Goal: Task Accomplishment & Management: Manage account settings

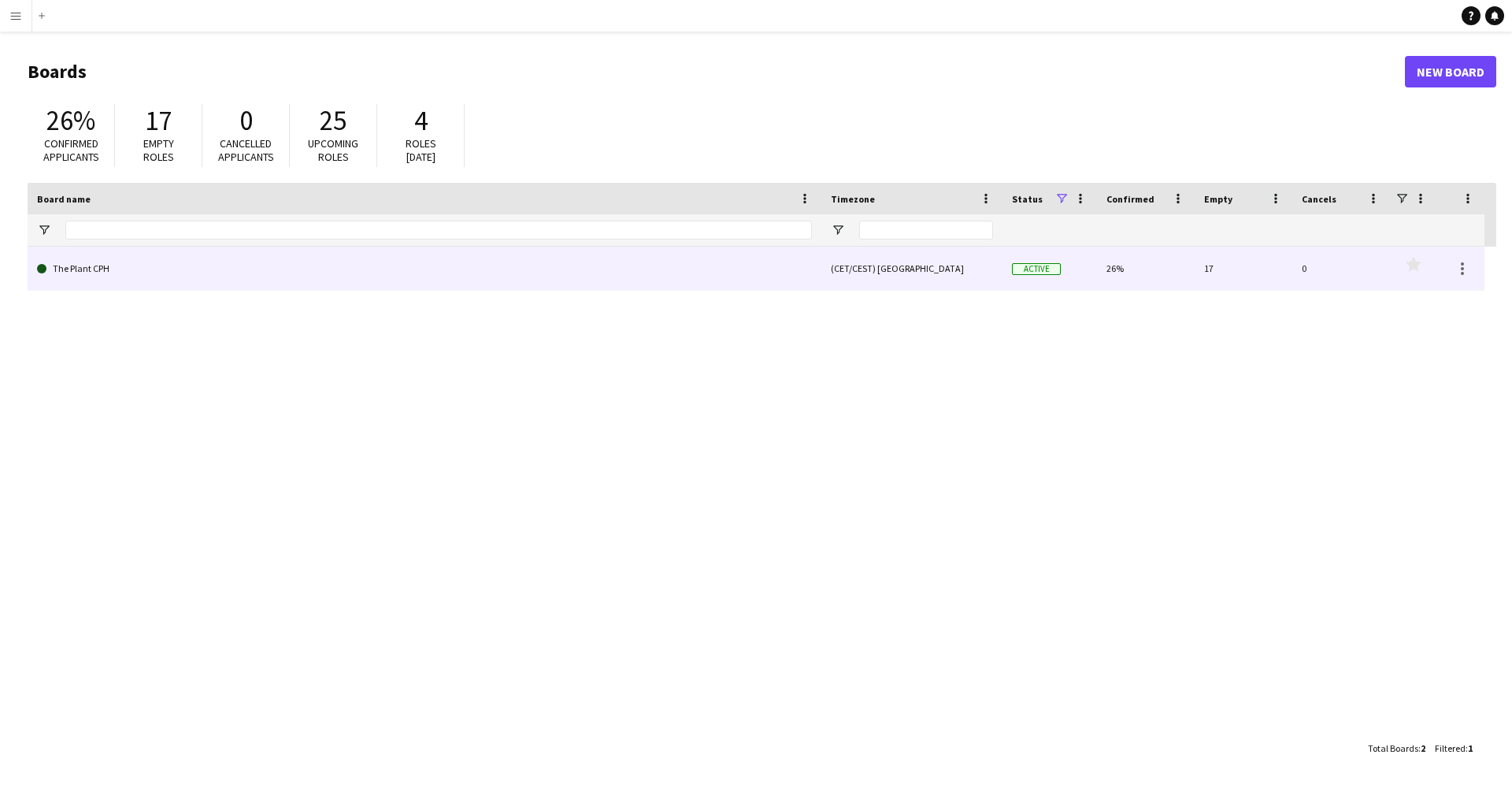
click at [97, 271] on link "The Plant CPH" at bounding box center [425, 269] width 775 height 44
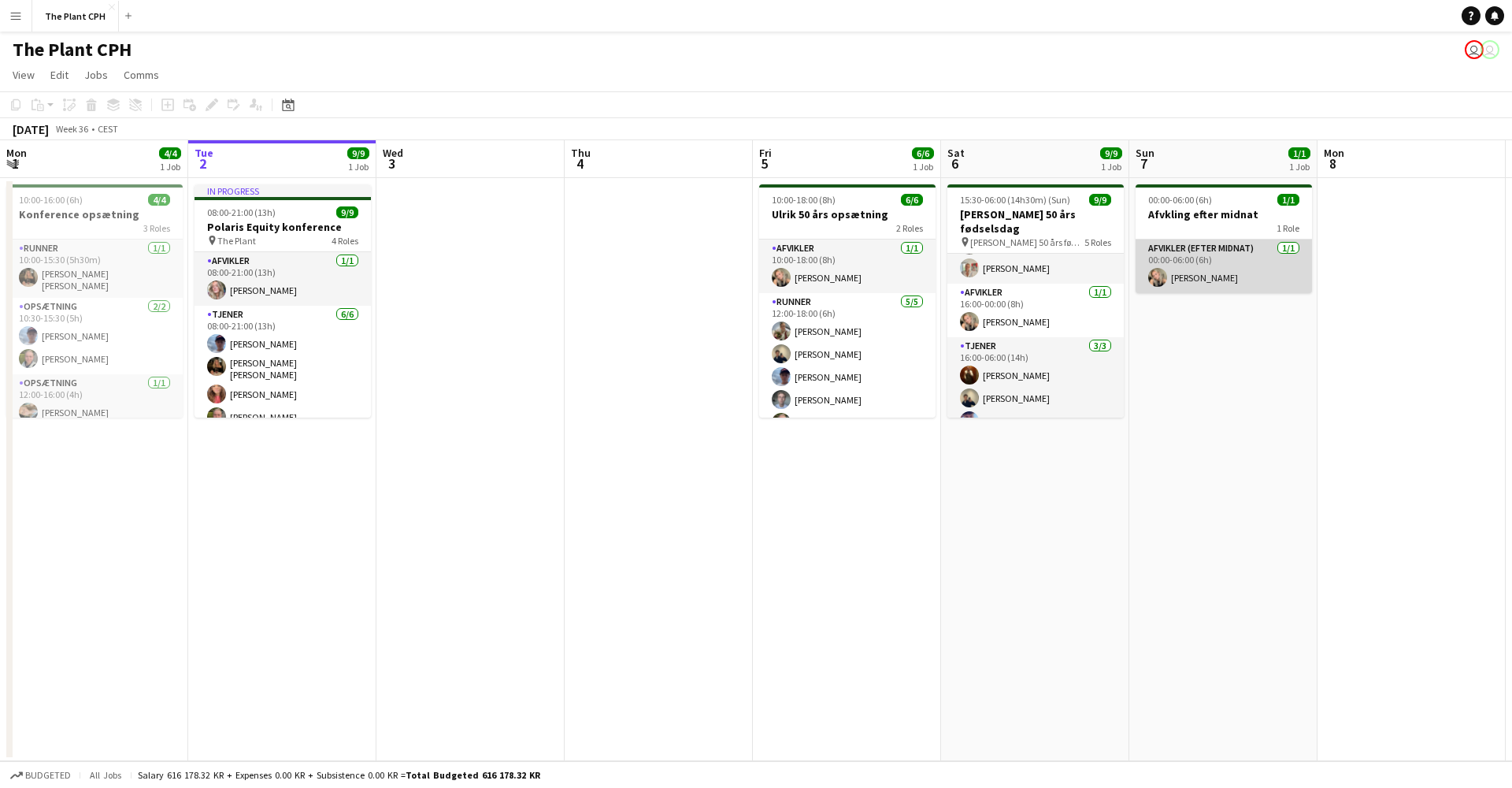
click at [1209, 279] on app-card-role "Afvikler (efter midnat) [DATE] 00:00-06:00 (6h) [PERSON_NAME]" at bounding box center [1224, 266] width 177 height 54
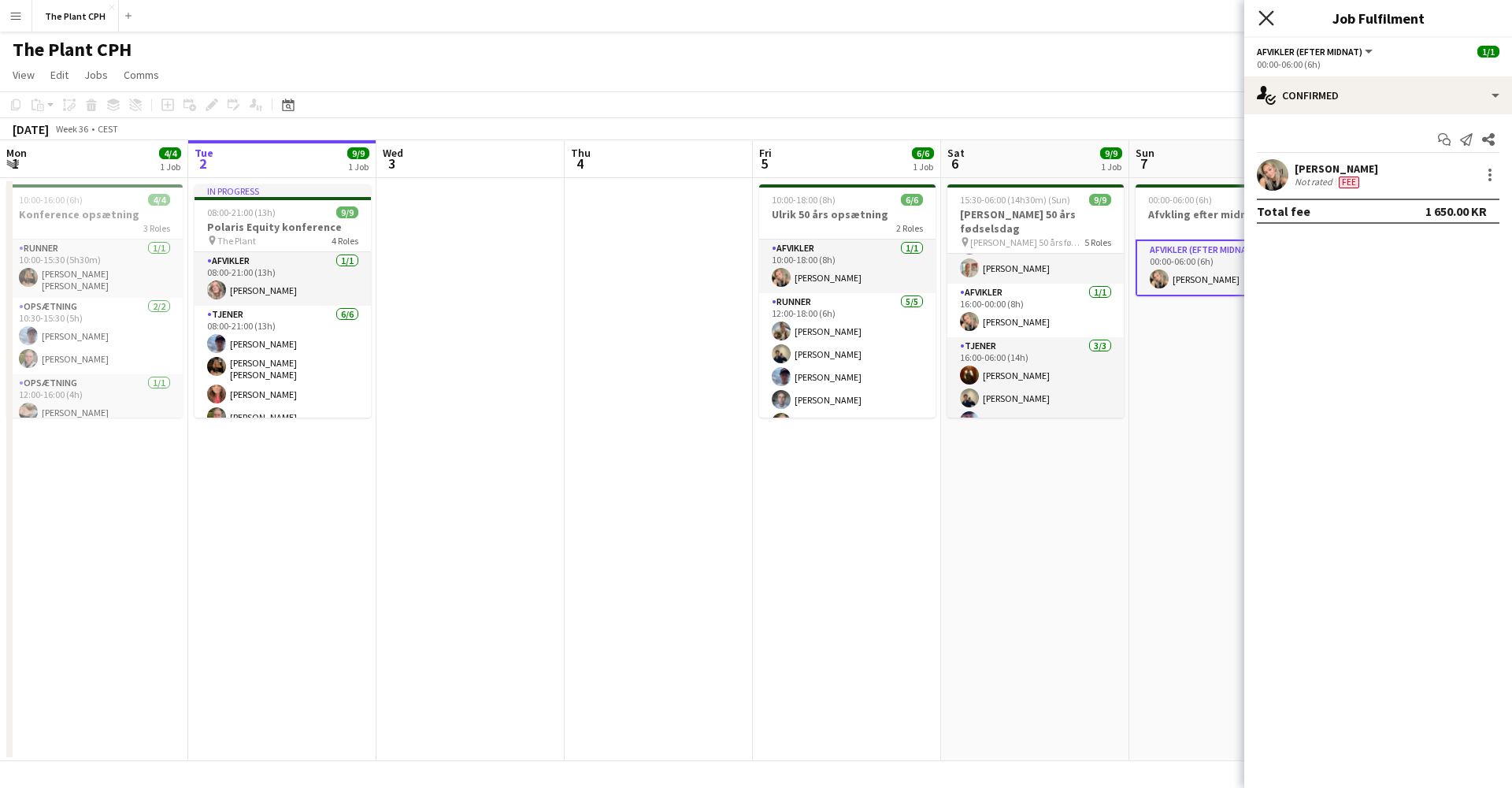
click at [1272, 21] on icon "Close pop-in" at bounding box center [1266, 17] width 15 height 15
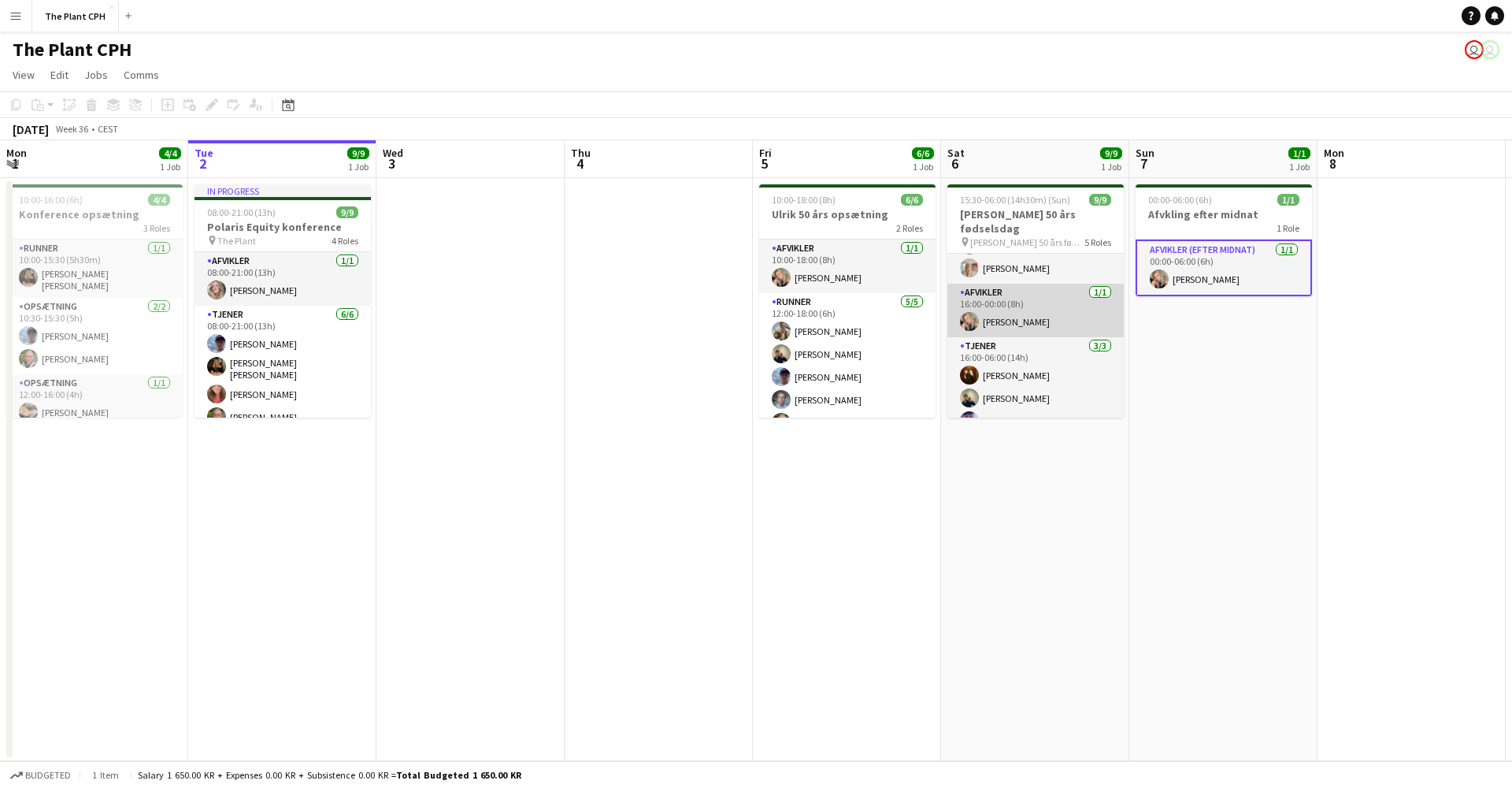
click at [1044, 295] on app-card-role "Afvikler [DATE] 16:00-00:00 (8h) [PERSON_NAME]" at bounding box center [1036, 311] width 177 height 54
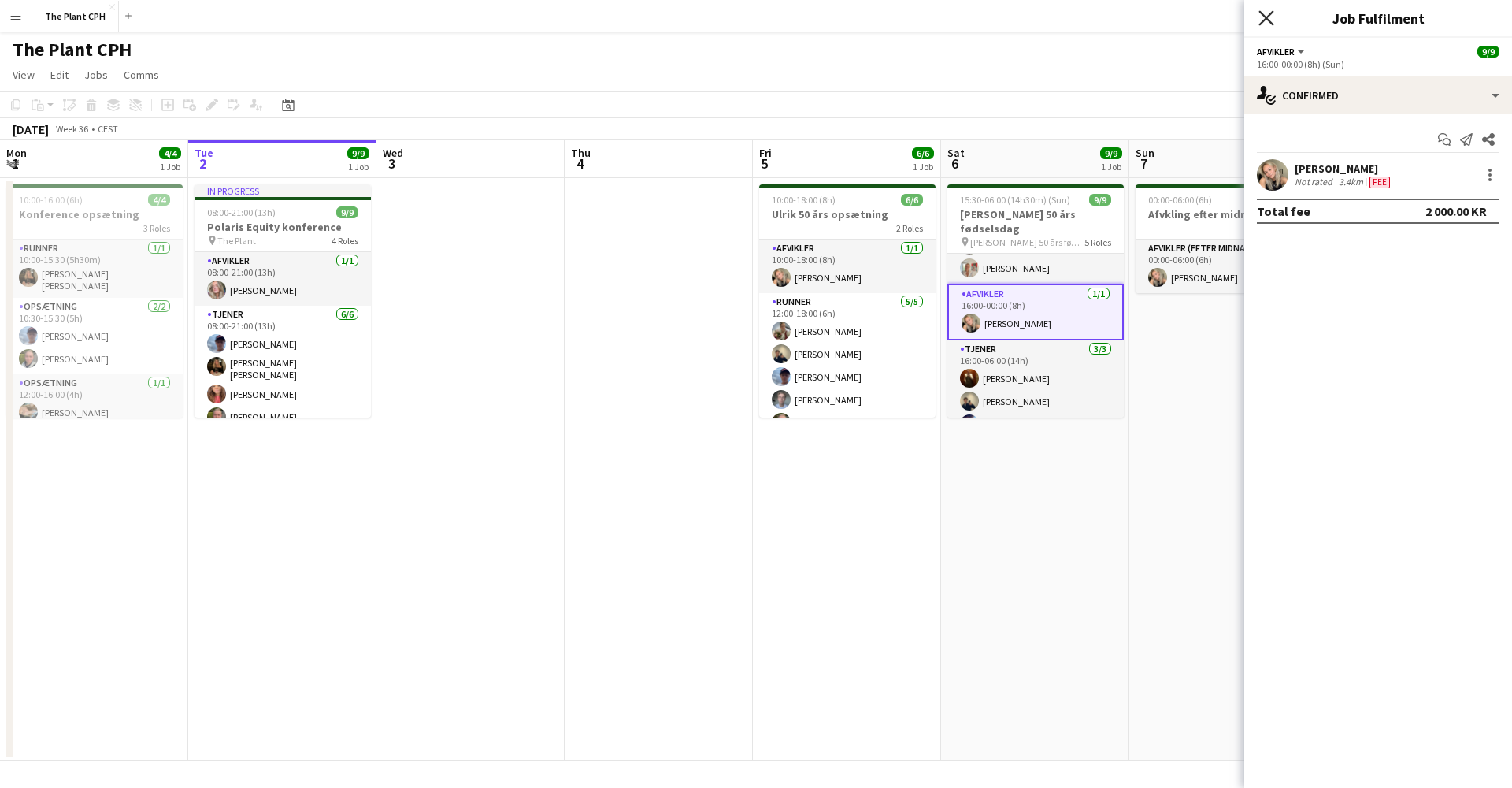
click at [1272, 19] on icon "Close pop-in" at bounding box center [1266, 17] width 15 height 15
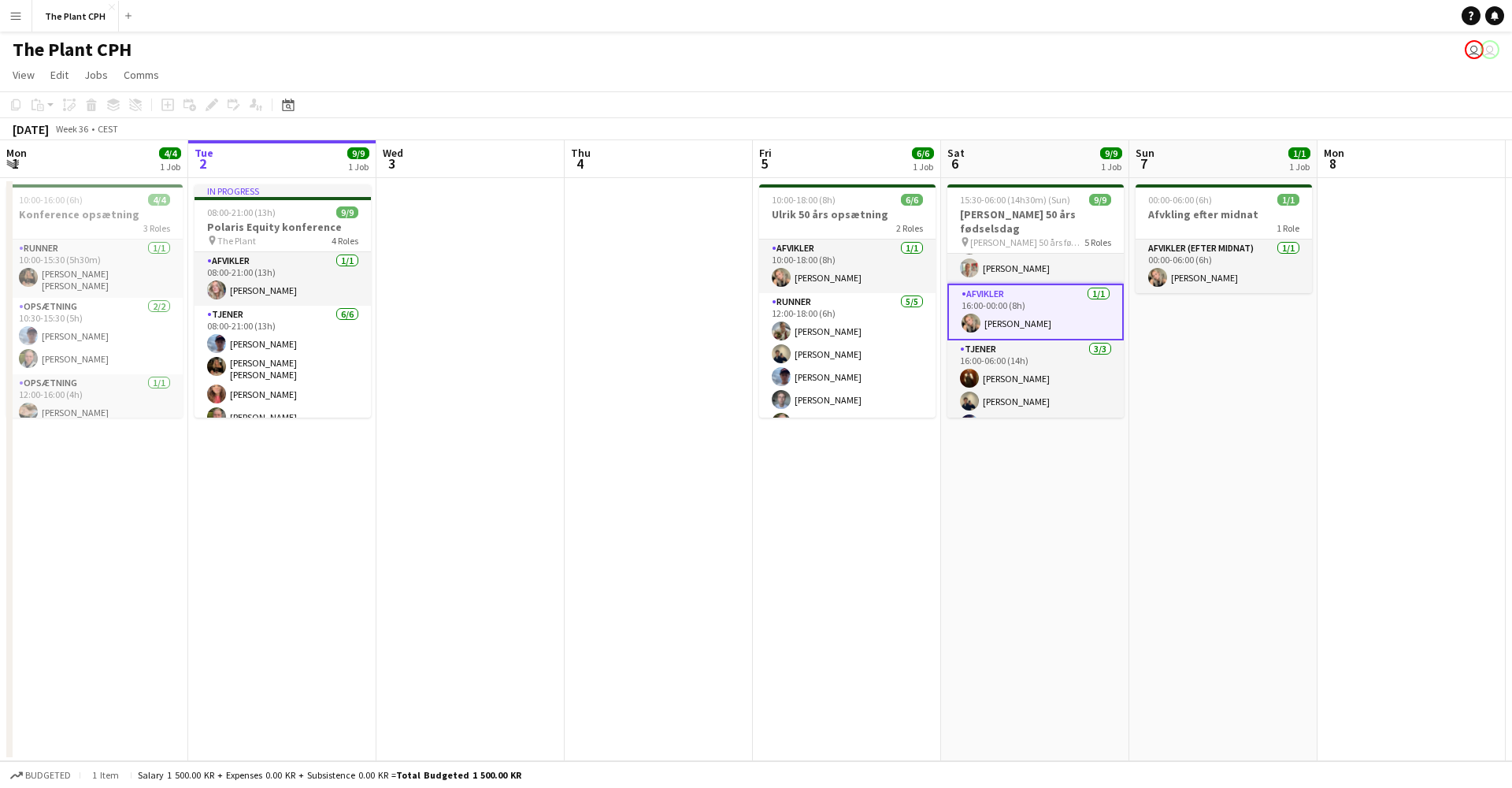
click at [808, 511] on app-date-cell "10:00-18:00 (8h) 6/6 Ulrik 50 års opsætning 2 Roles Afvikler [DATE] 10:00-18:00…" at bounding box center [847, 470] width 189 height 583
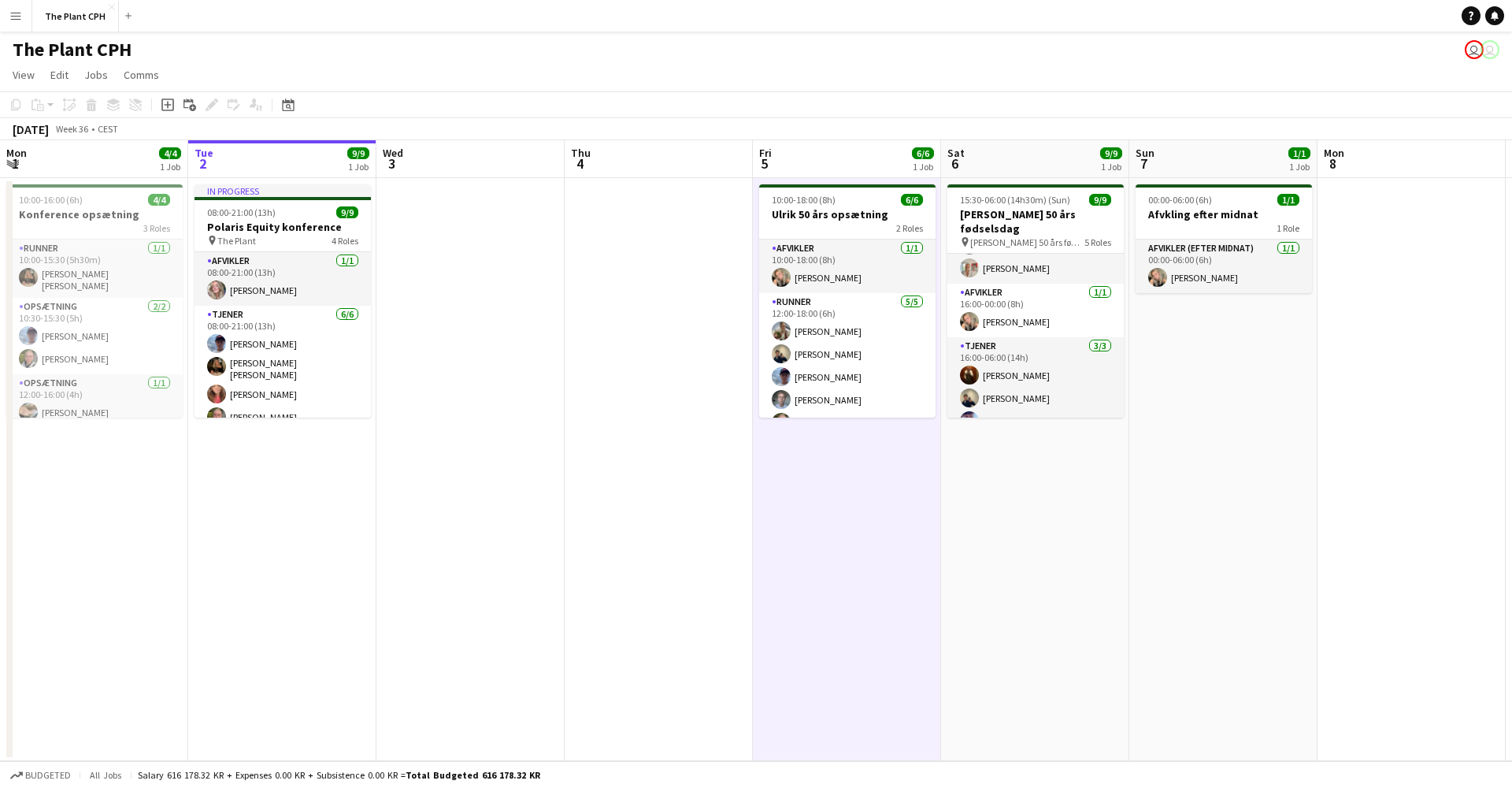
click at [1422, 440] on app-date-cell at bounding box center [1412, 470] width 189 height 583
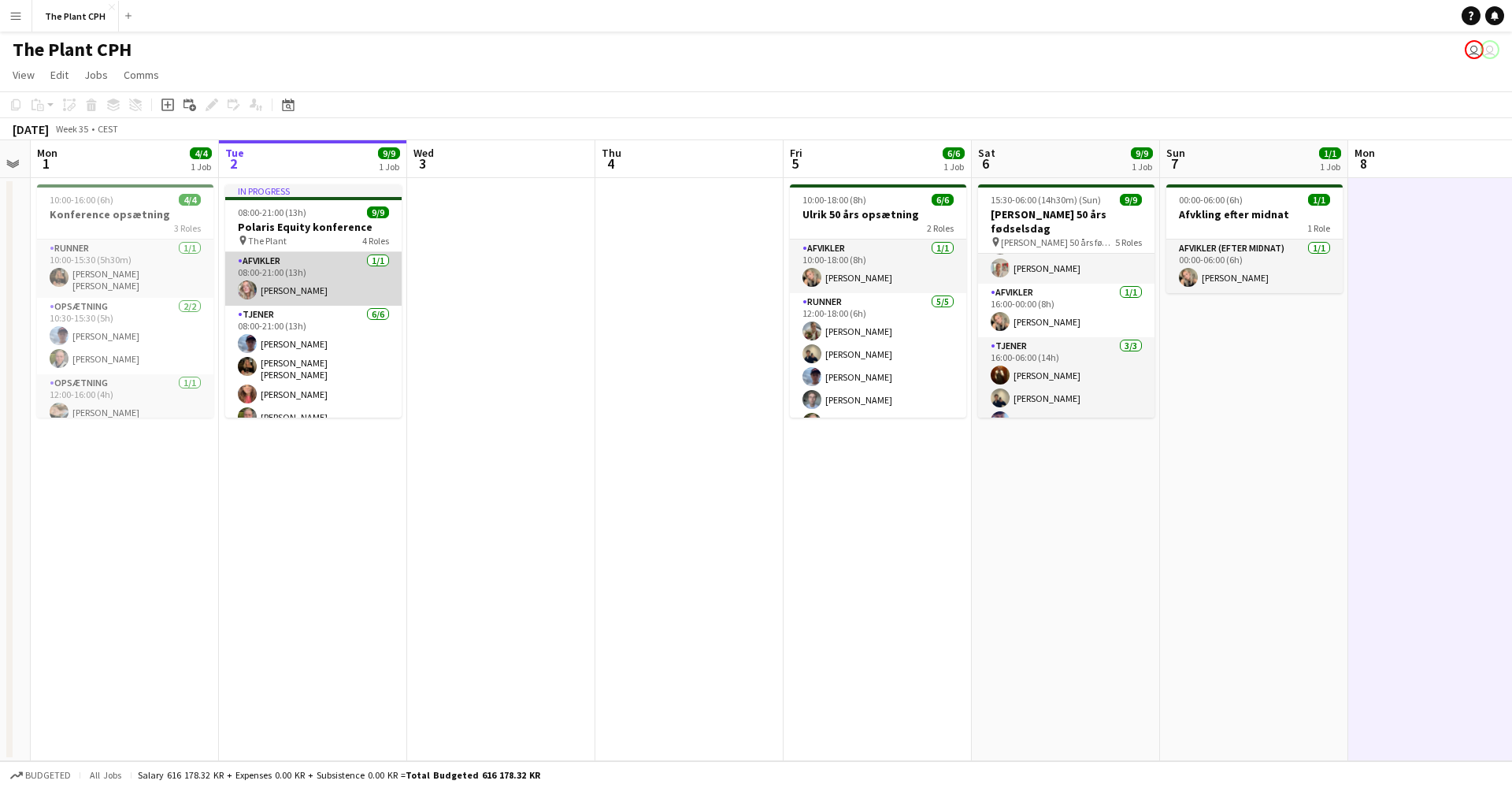
click at [325, 284] on app-card-role "Afvikler [DATE] 08:00-21:00 (13h) [PERSON_NAME]" at bounding box center [313, 279] width 177 height 54
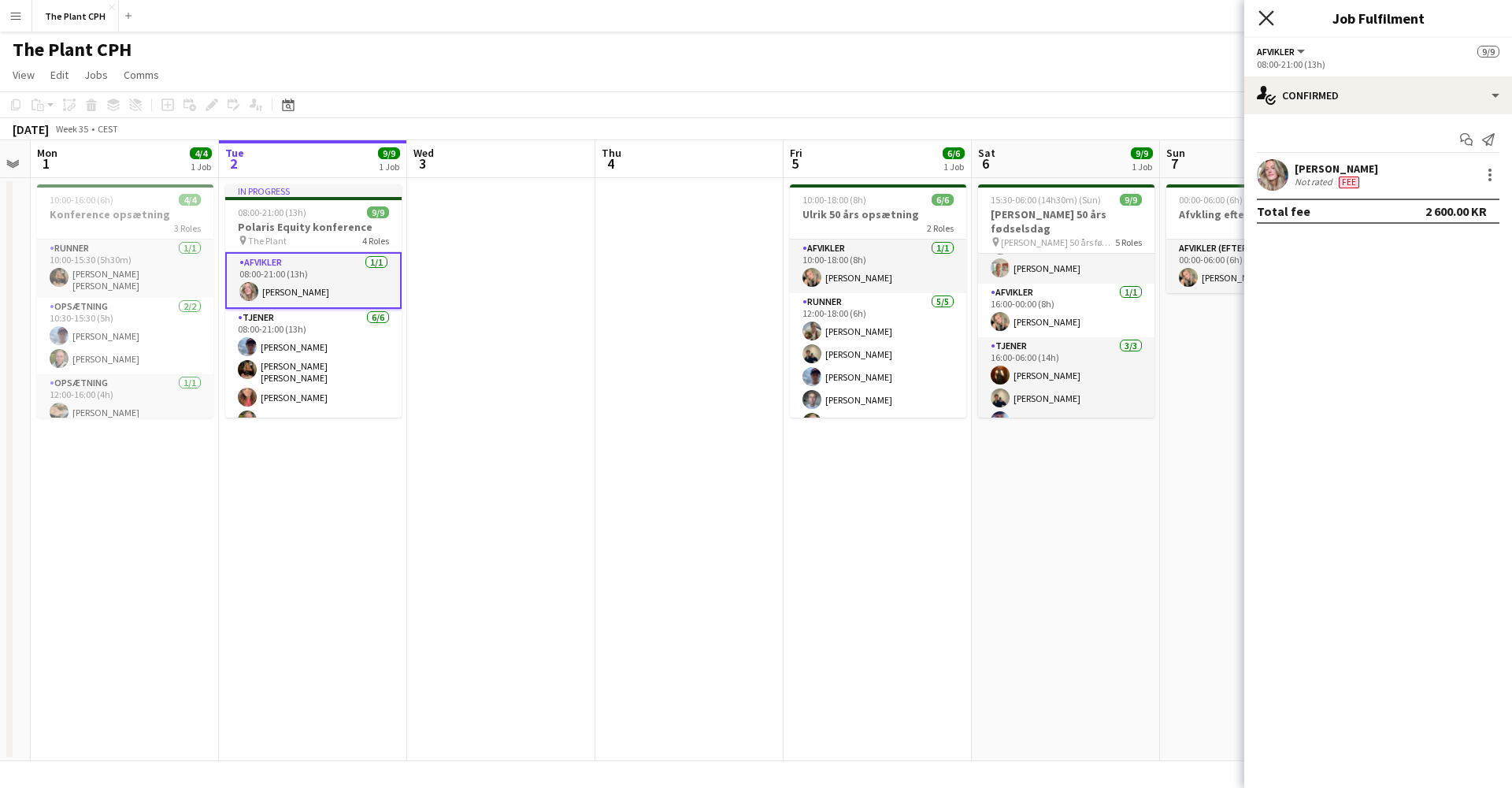
click at [1269, 17] on icon at bounding box center [1266, 17] width 15 height 15
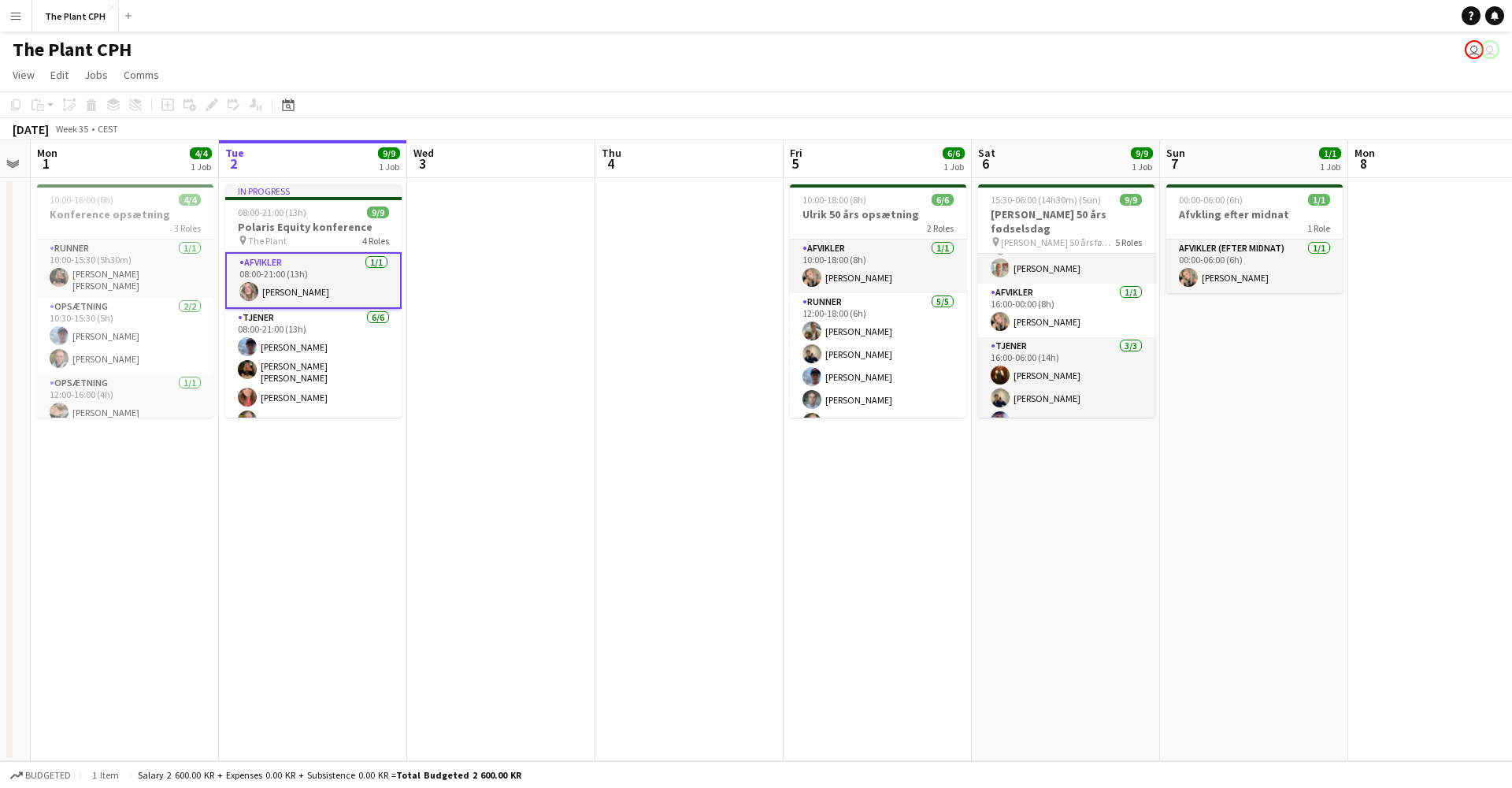
click at [25, 17] on button "Menu" at bounding box center [16, 16] width 32 height 32
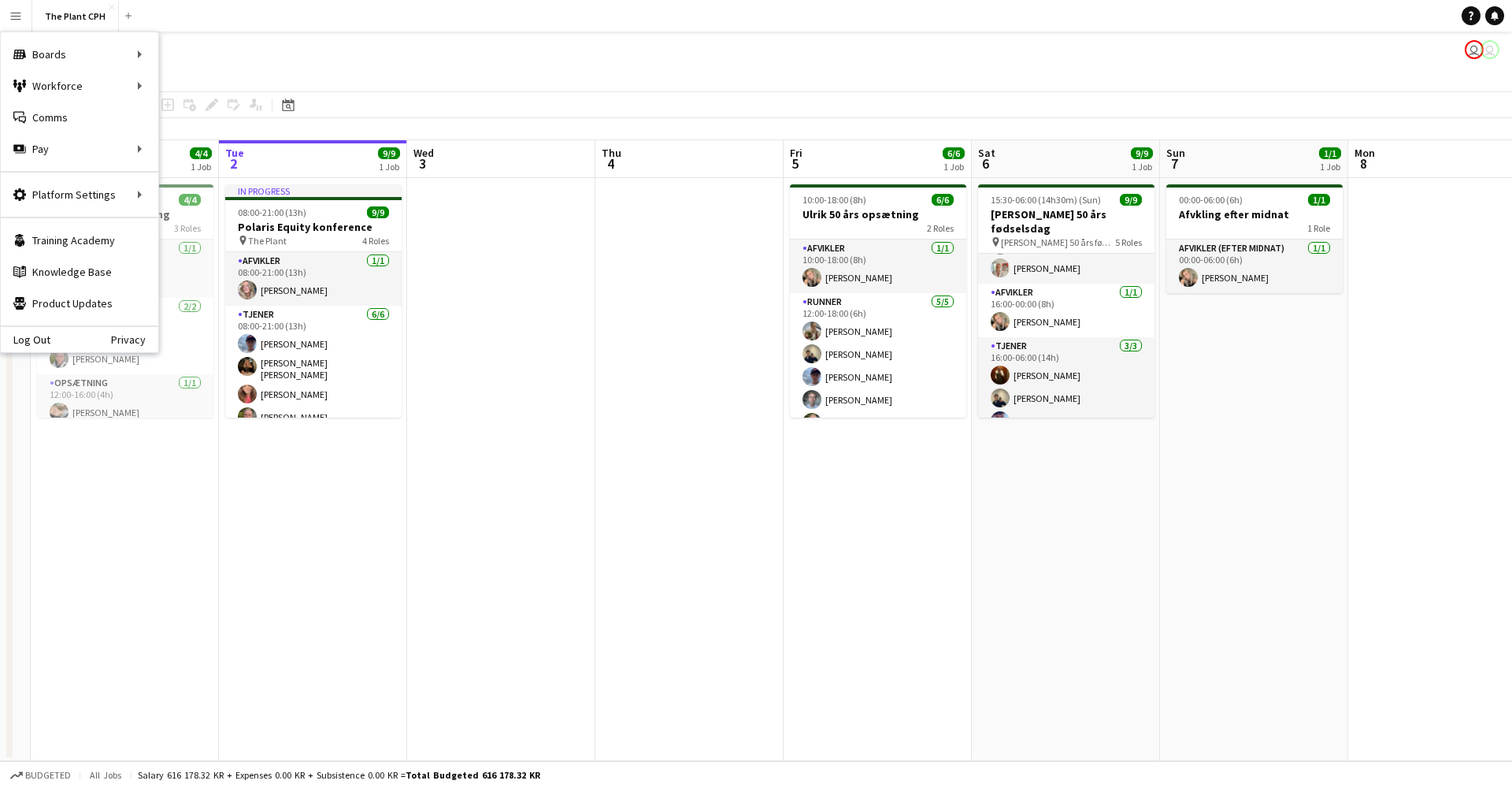
click at [254, 46] on div "The Plant CPH user user" at bounding box center [756, 47] width 1512 height 30
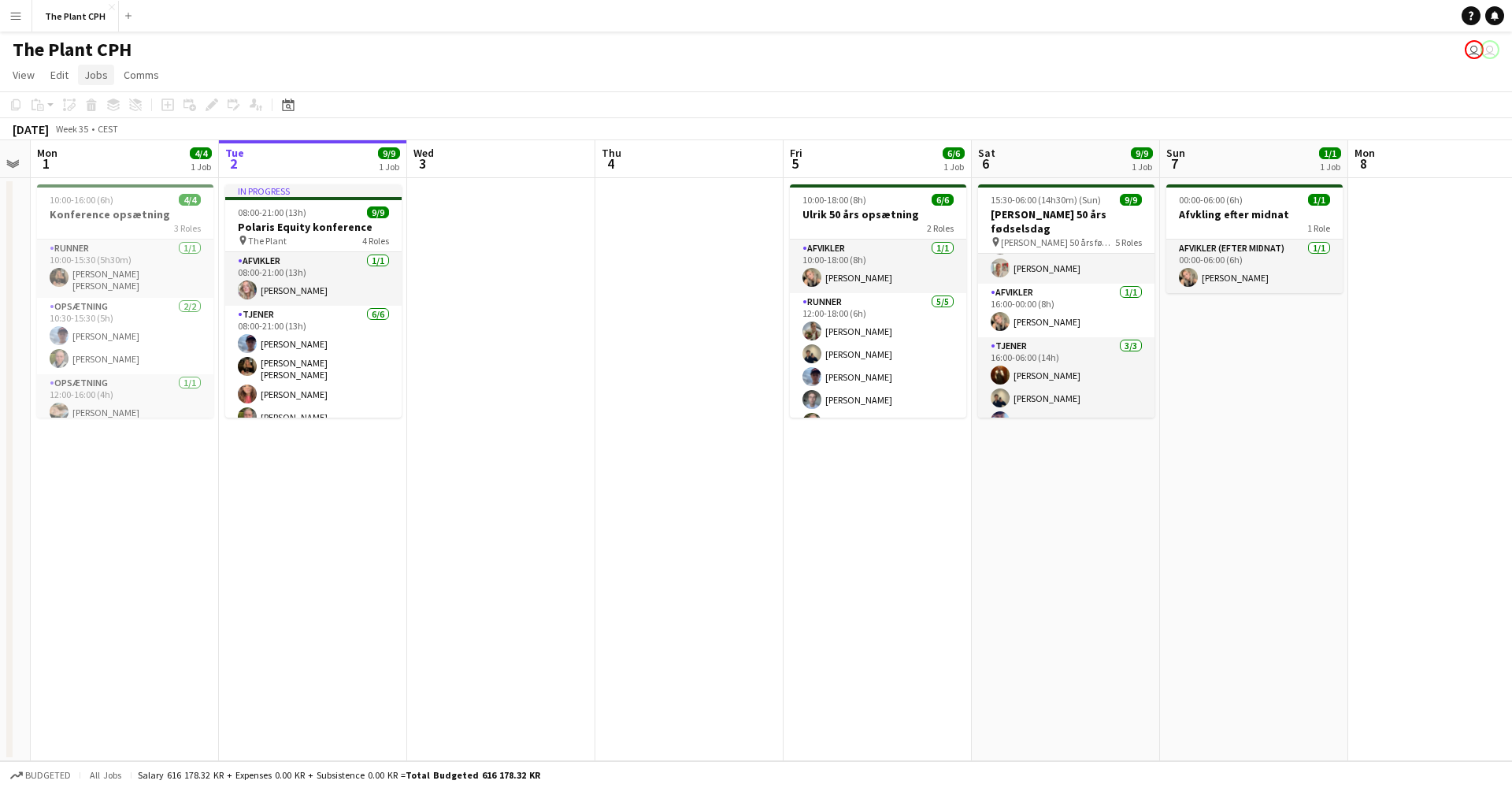
click at [87, 82] on link "Jobs" at bounding box center [96, 75] width 36 height 21
click at [241, 63] on app-page-menu "View Day view expanded Day view collapsed Month view Date picker Jump to [DATE]…" at bounding box center [756, 77] width 1512 height 30
click at [95, 71] on span "Jobs" at bounding box center [96, 75] width 24 height 14
click at [245, 56] on div "The Plant CPH user user" at bounding box center [756, 47] width 1512 height 30
click at [871, 269] on app-card-role "Afvikler [DATE] 10:00-18:00 (8h) [PERSON_NAME]" at bounding box center [878, 266] width 177 height 54
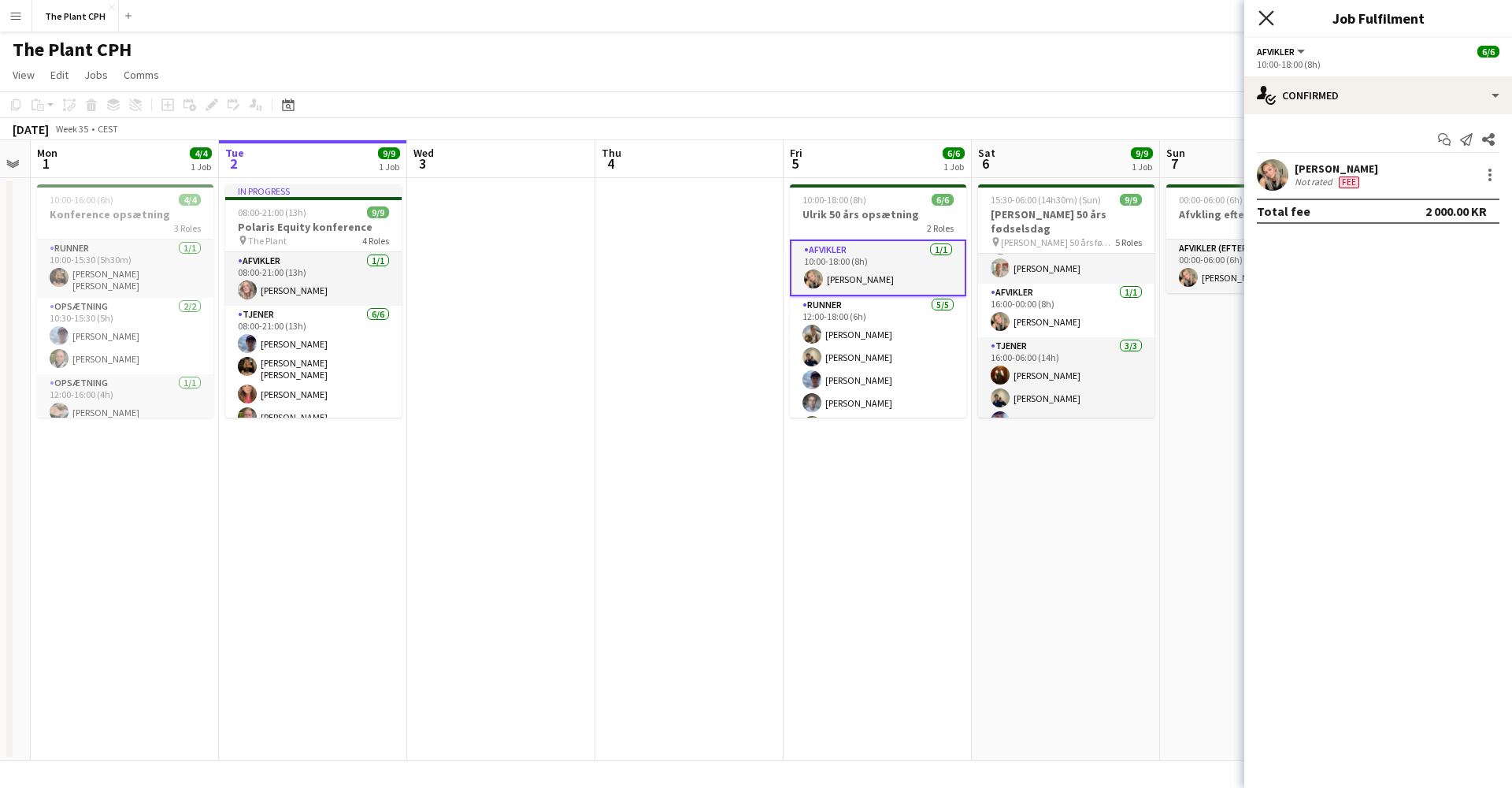
click at [1263, 21] on icon at bounding box center [1266, 17] width 15 height 15
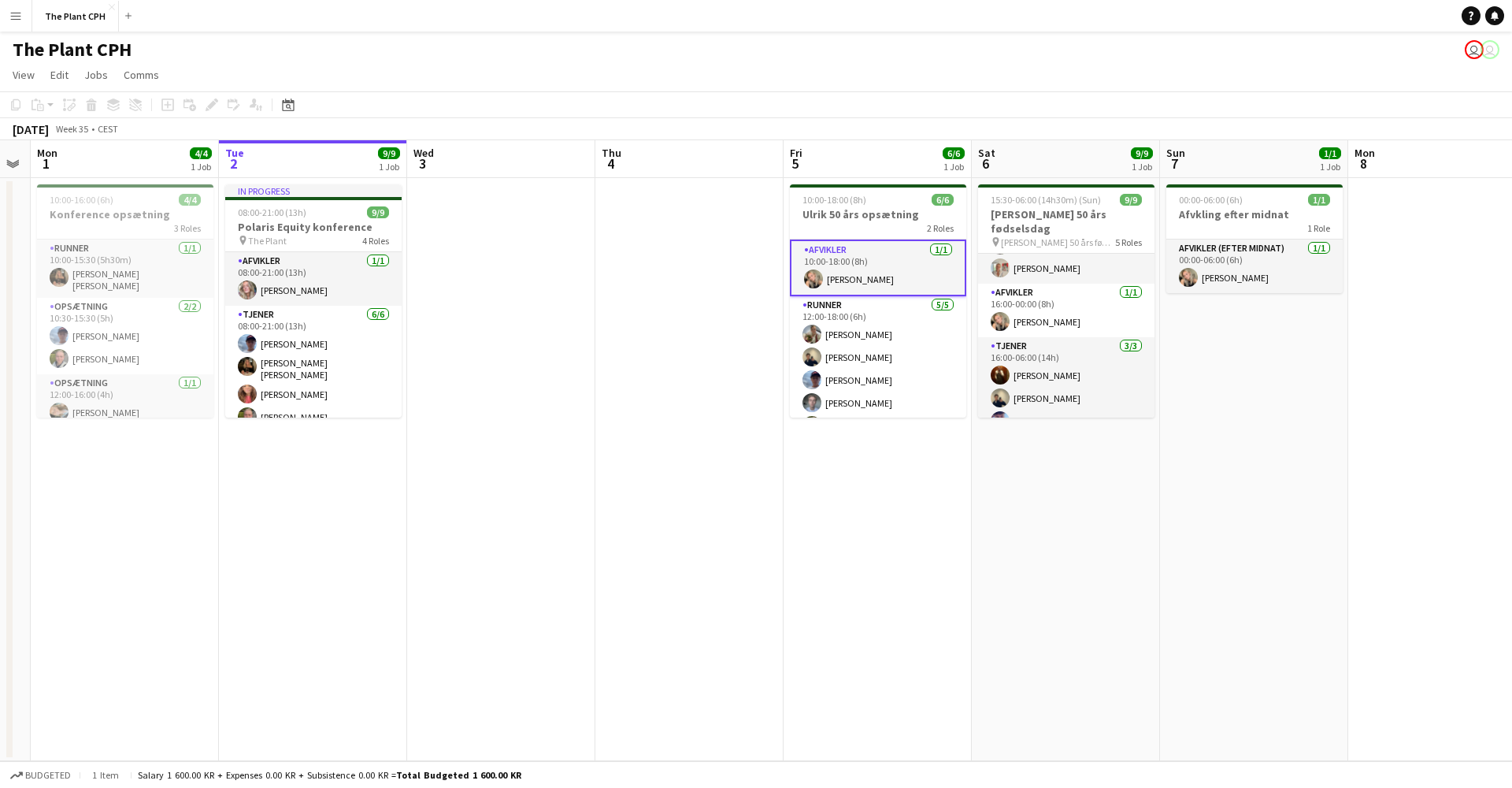
click at [13, 10] on app-icon "Menu" at bounding box center [16, 16] width 13 height 13
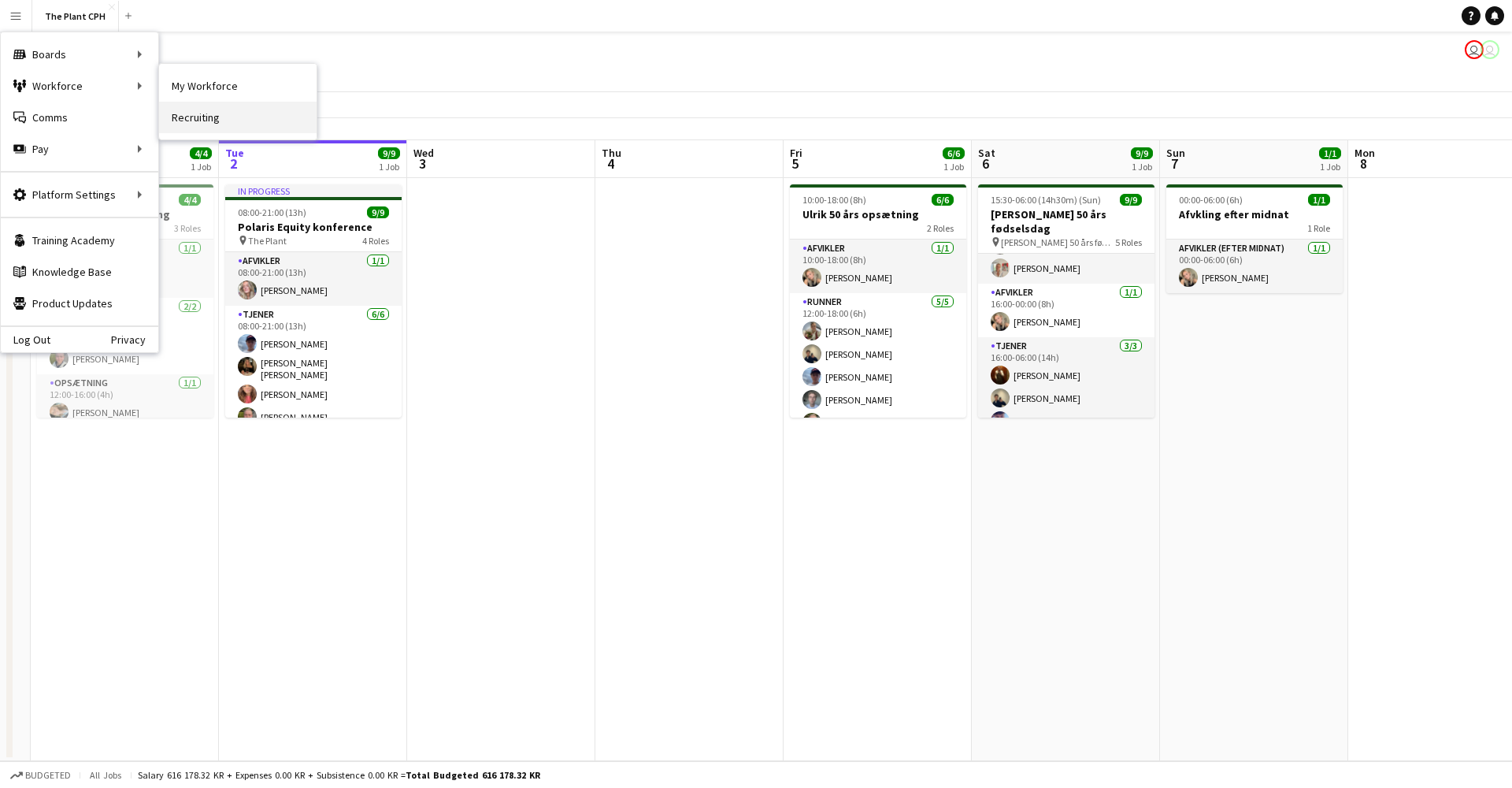
click at [212, 109] on link "Recruiting" at bounding box center [238, 117] width 158 height 32
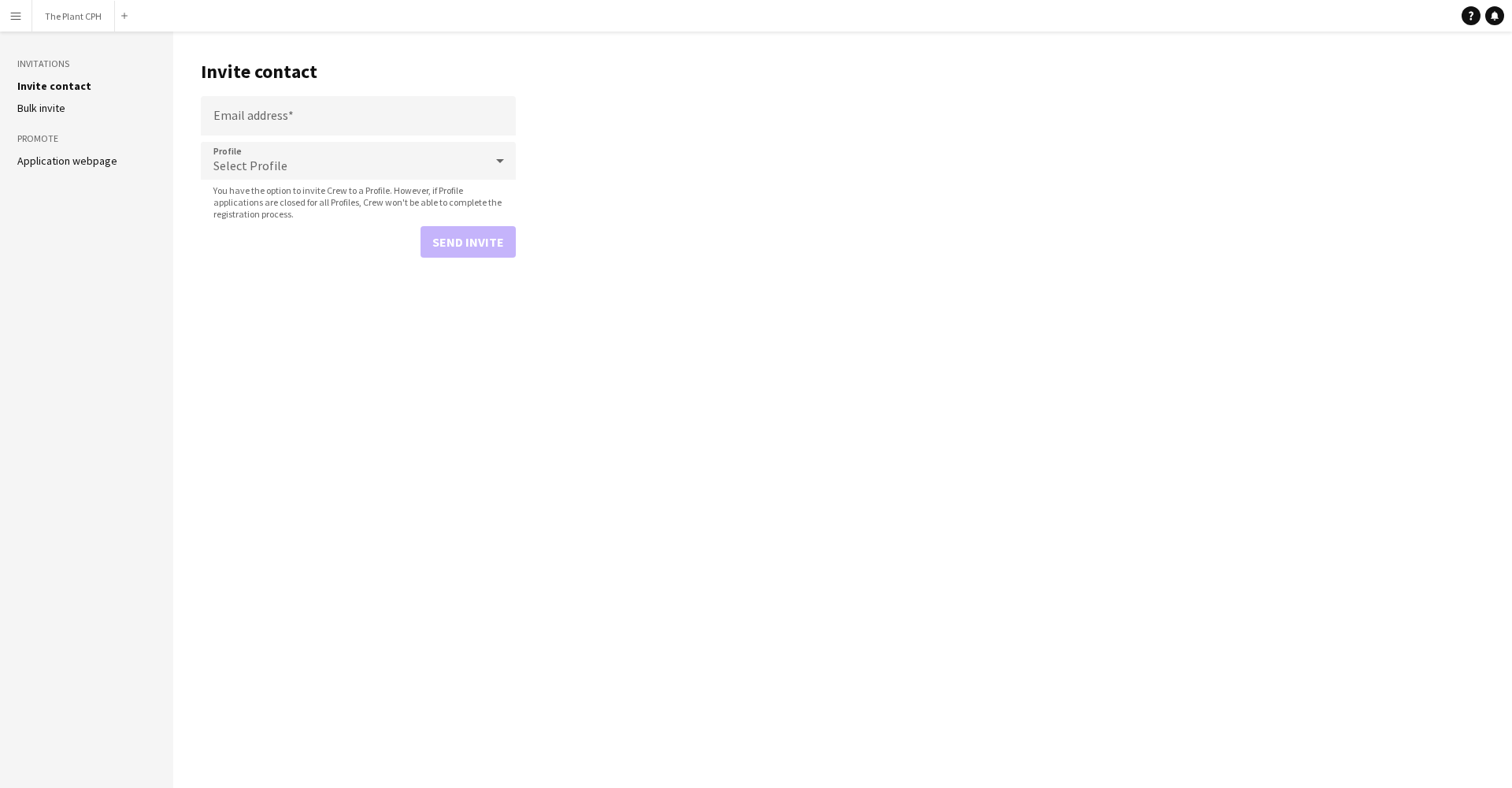
click at [331, 155] on div "Select Profile" at bounding box center [342, 161] width 284 height 38
click at [331, 155] on div at bounding box center [756, 394] width 1512 height 788
click at [23, 19] on button "Menu" at bounding box center [16, 16] width 32 height 32
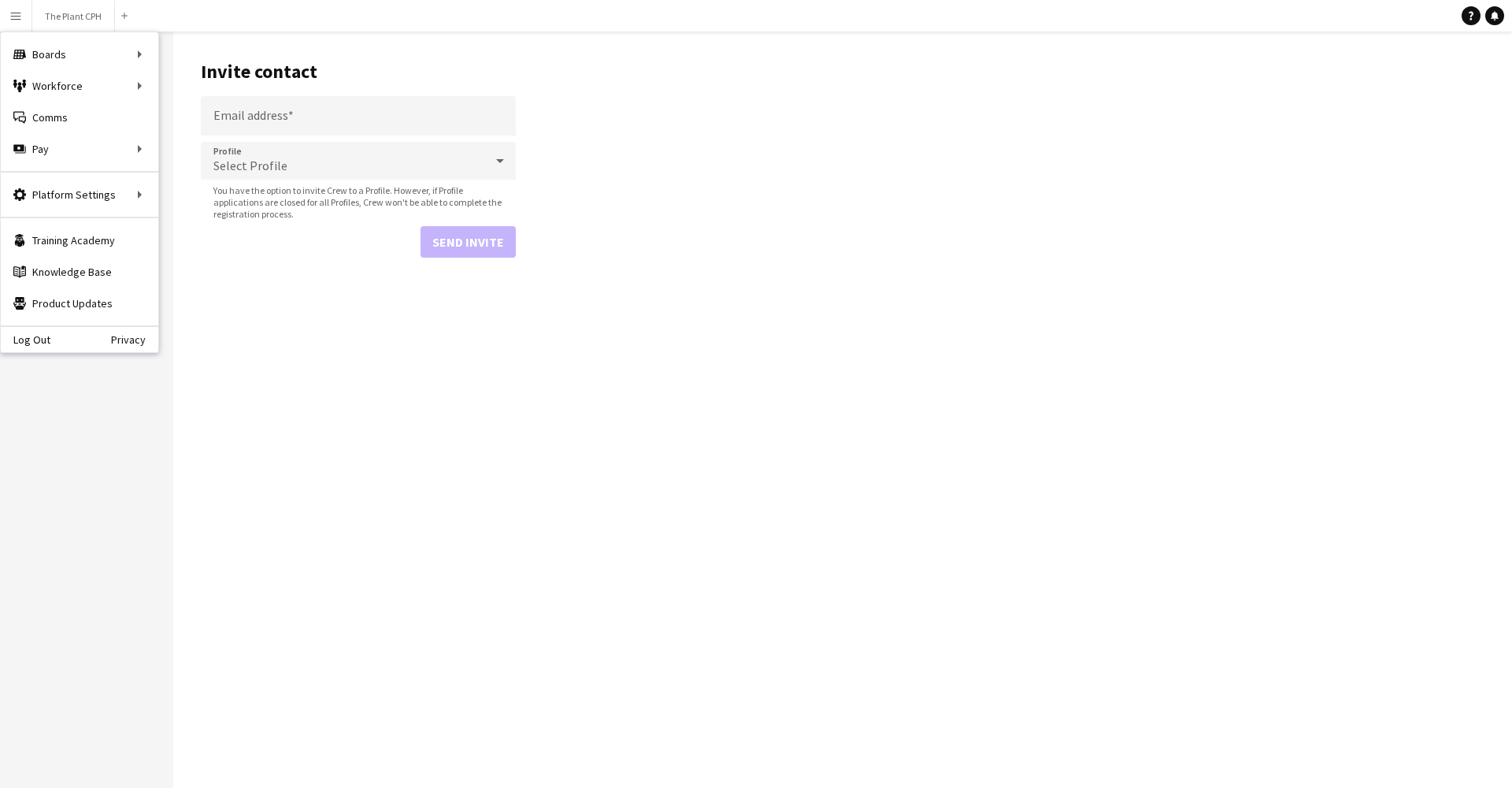
click at [598, 287] on main "Invite contact Email address Profile Select Profile You have the option to invi…" at bounding box center [843, 410] width 1339 height 756
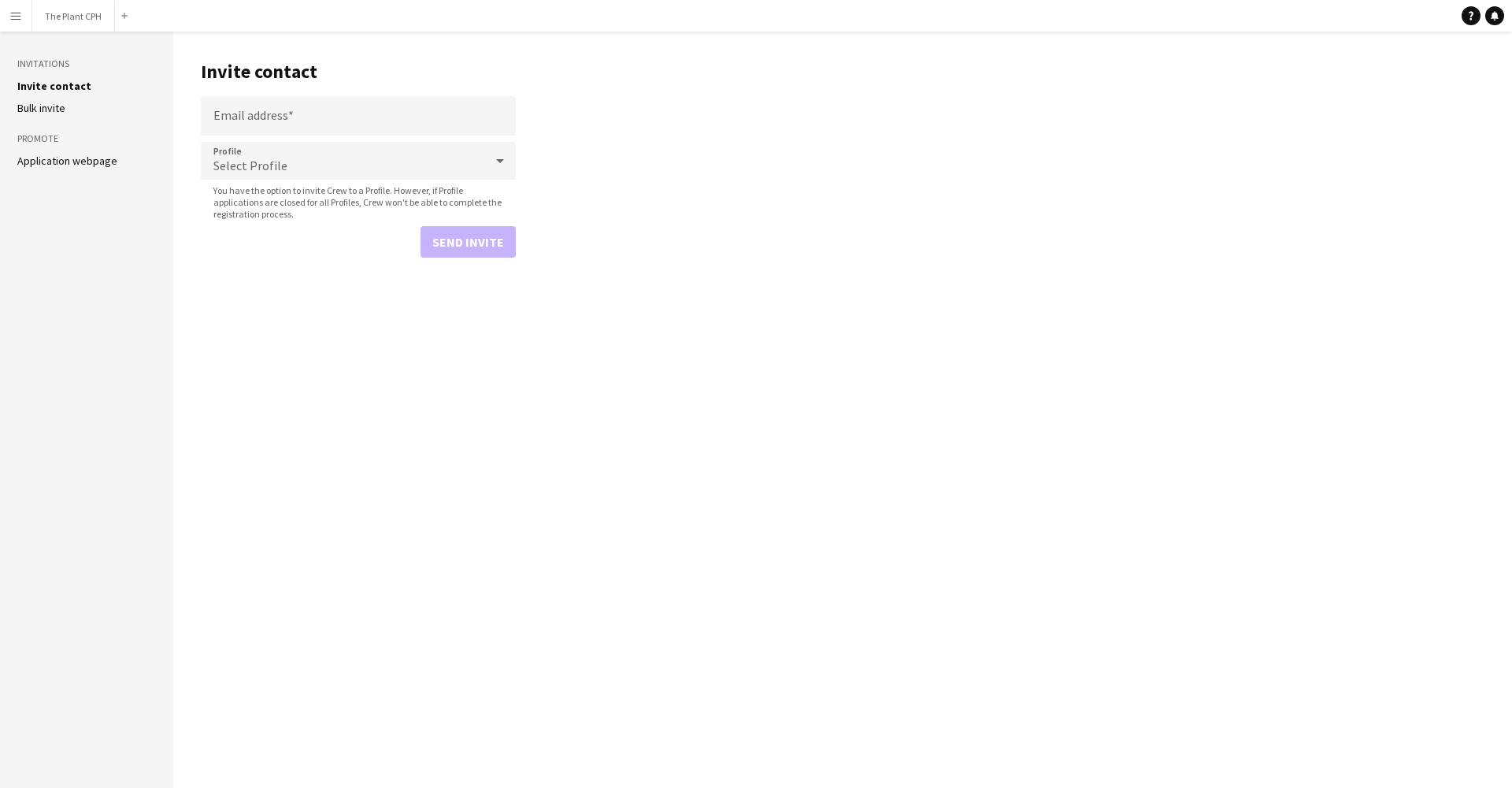
click at [27, 25] on button "Menu" at bounding box center [16, 16] width 32 height 32
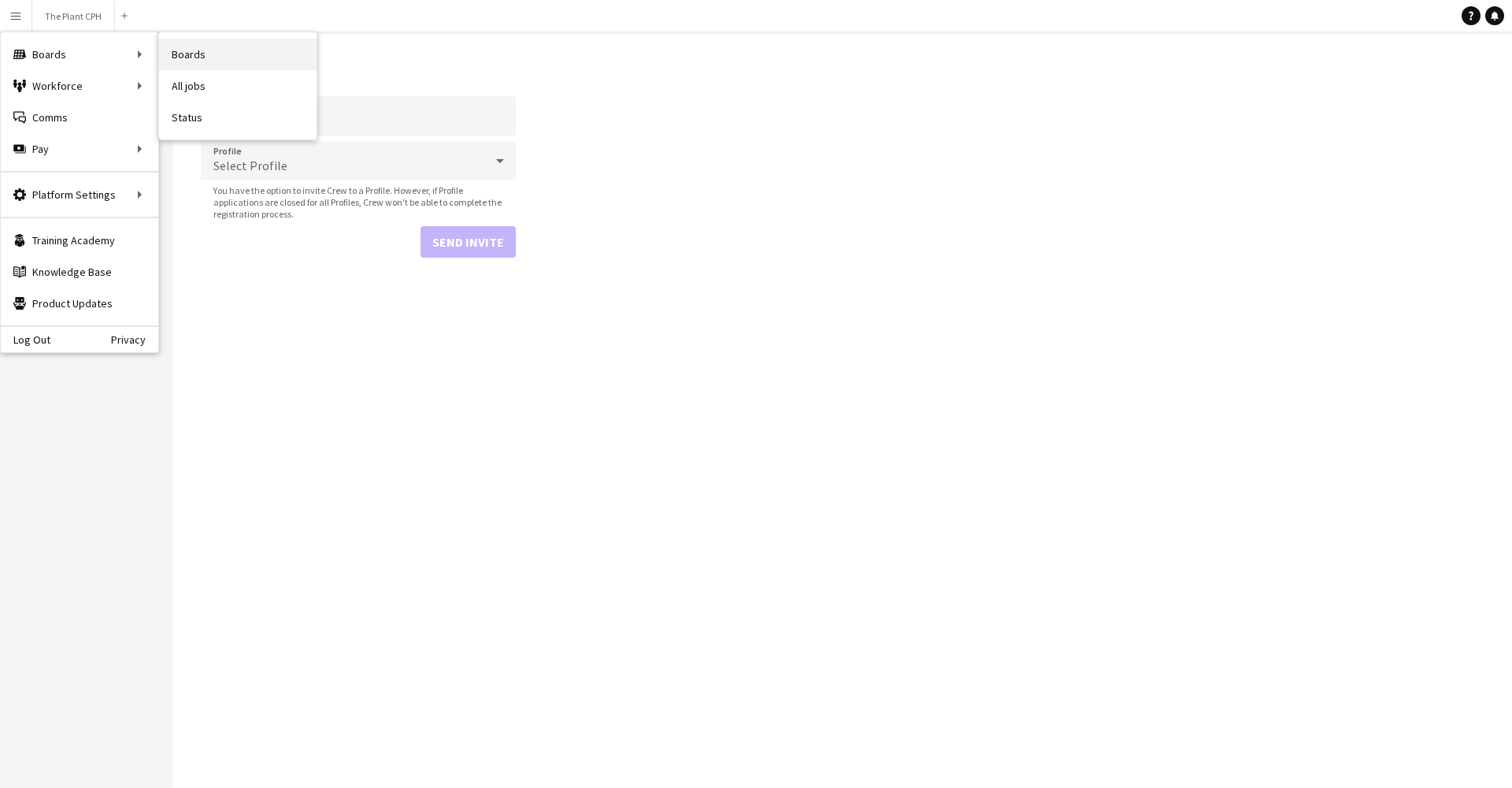
click at [223, 54] on link "Boards" at bounding box center [238, 55] width 158 height 32
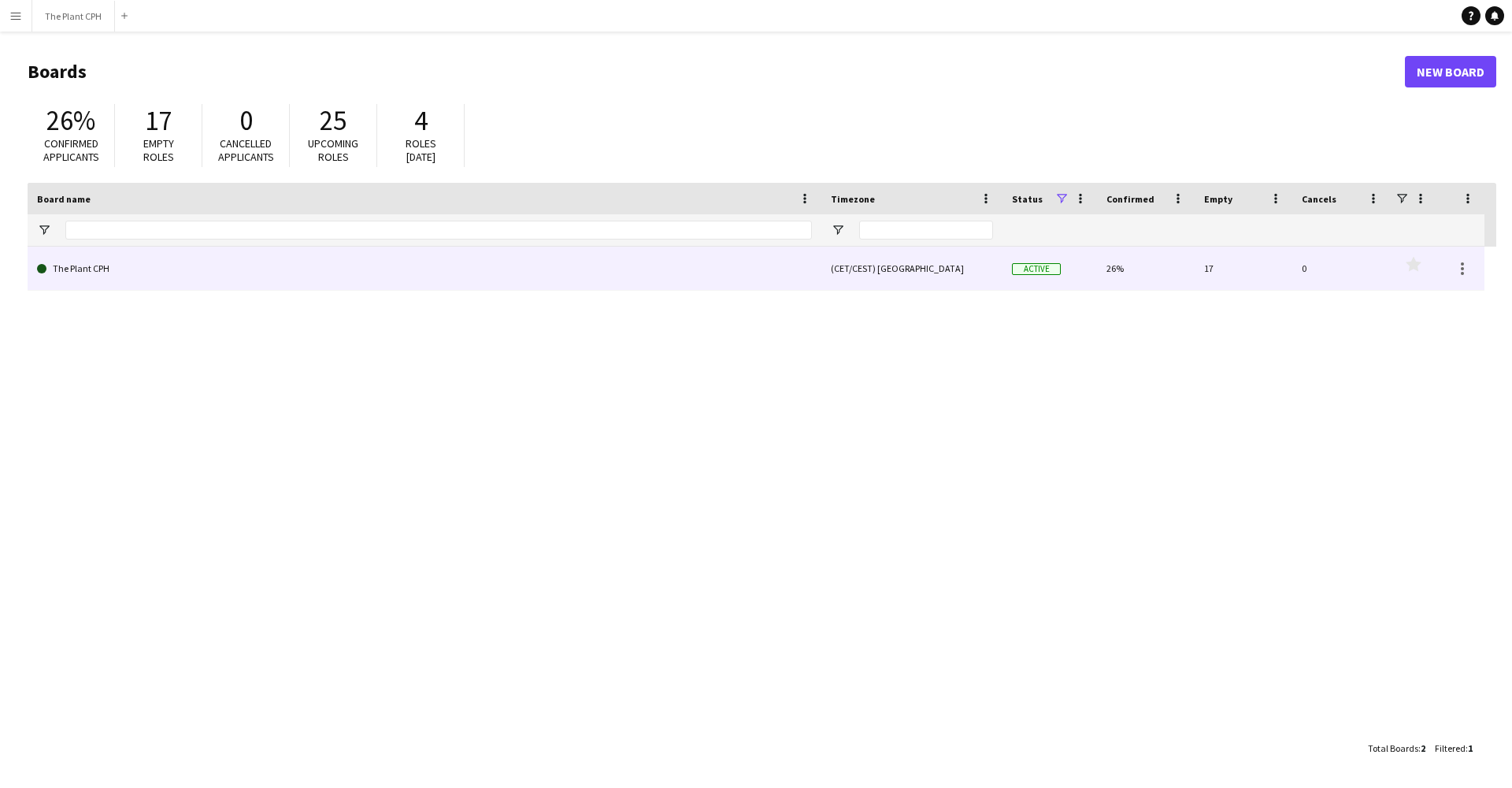
click at [322, 259] on link "The Plant CPH" at bounding box center [425, 269] width 775 height 44
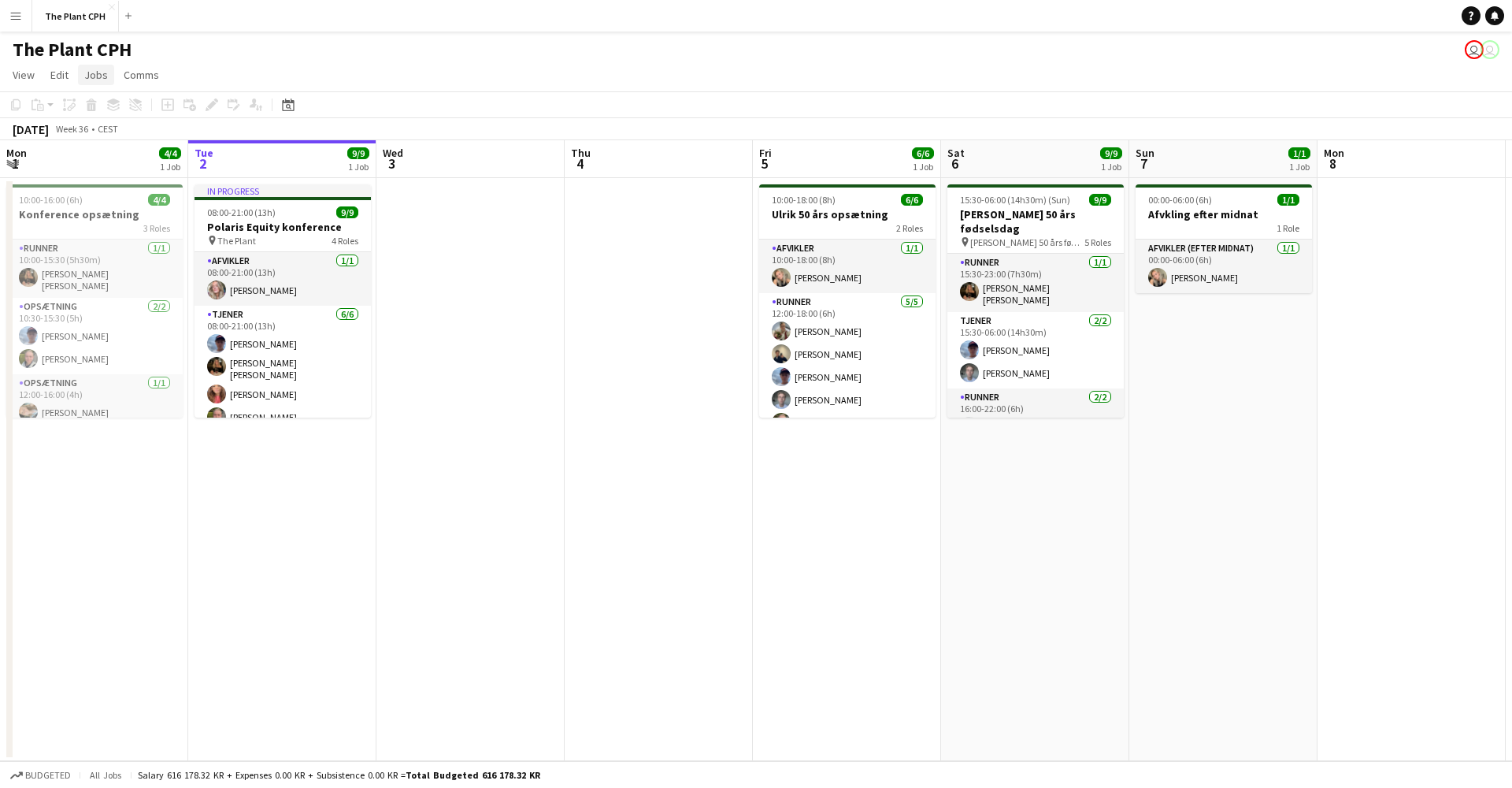
click at [95, 74] on span "Jobs" at bounding box center [96, 75] width 24 height 14
click at [122, 147] on div "New Job Edit Job Delete Job New Linked Job Edit Linked Jobs" at bounding box center [133, 178] width 110 height 174
click at [115, 142] on div "New Job Edit Job Delete Job New Linked Job Edit Linked Jobs" at bounding box center [133, 178] width 110 height 174
click at [107, 142] on div "New Job Edit Job Delete Job New Linked Job Edit Linked Jobs" at bounding box center [133, 178] width 110 height 174
click at [97, 72] on span "Jobs" at bounding box center [96, 75] width 24 height 14
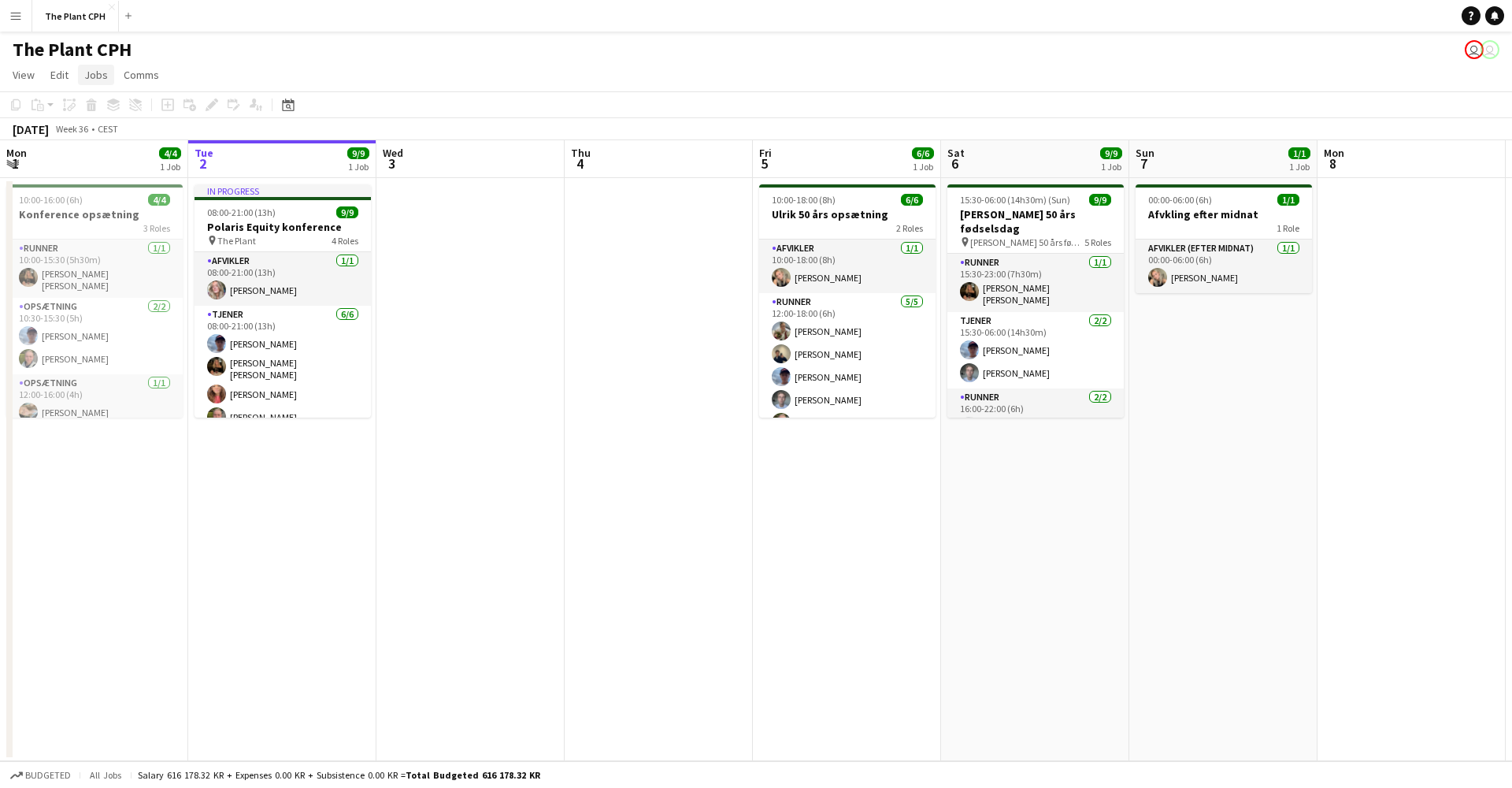
click at [98, 75] on span "Jobs" at bounding box center [96, 75] width 24 height 14
click at [523, 411] on app-date-cell at bounding box center [471, 470] width 189 height 583
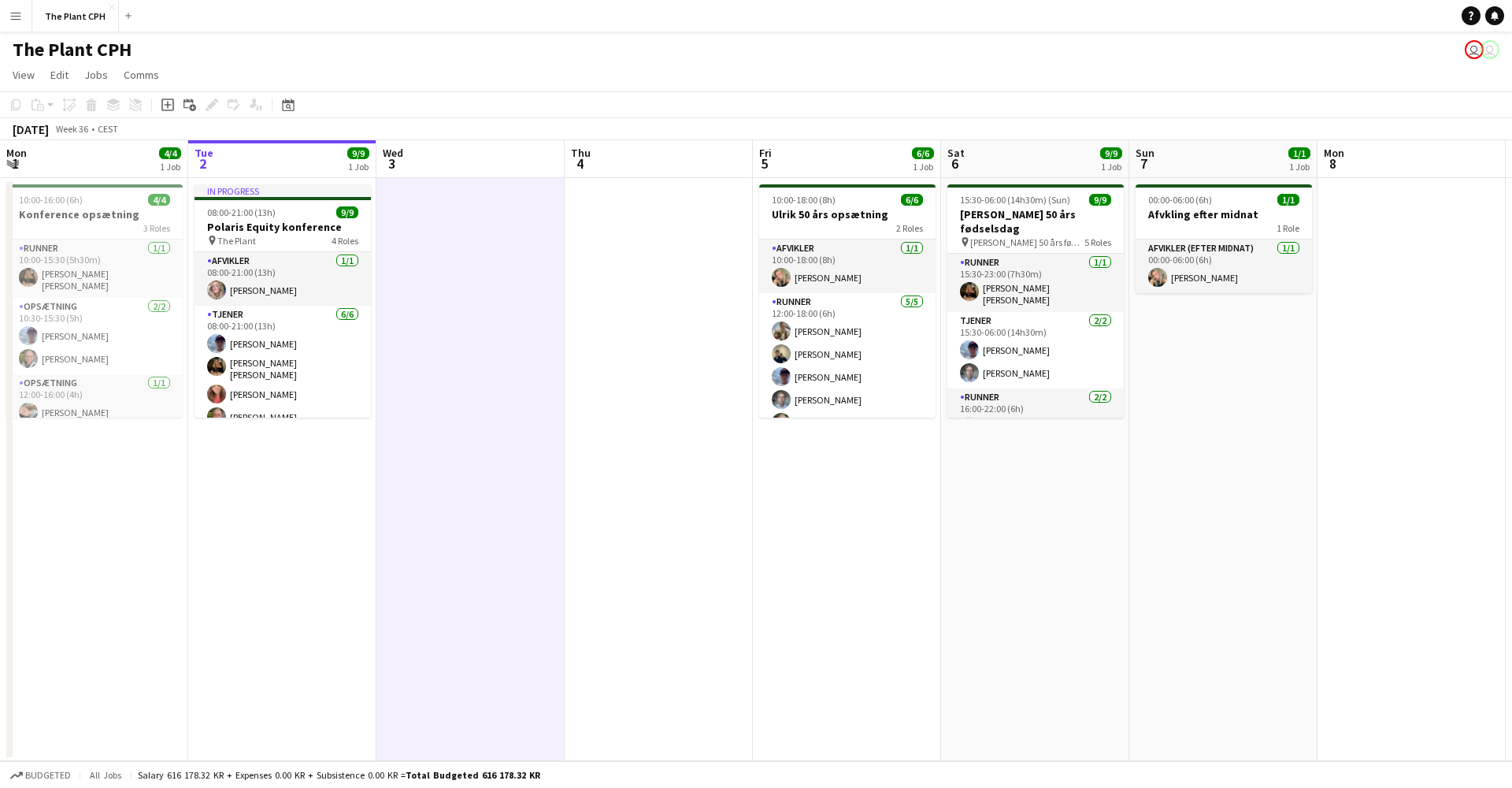
click at [469, 313] on app-date-cell at bounding box center [471, 470] width 189 height 583
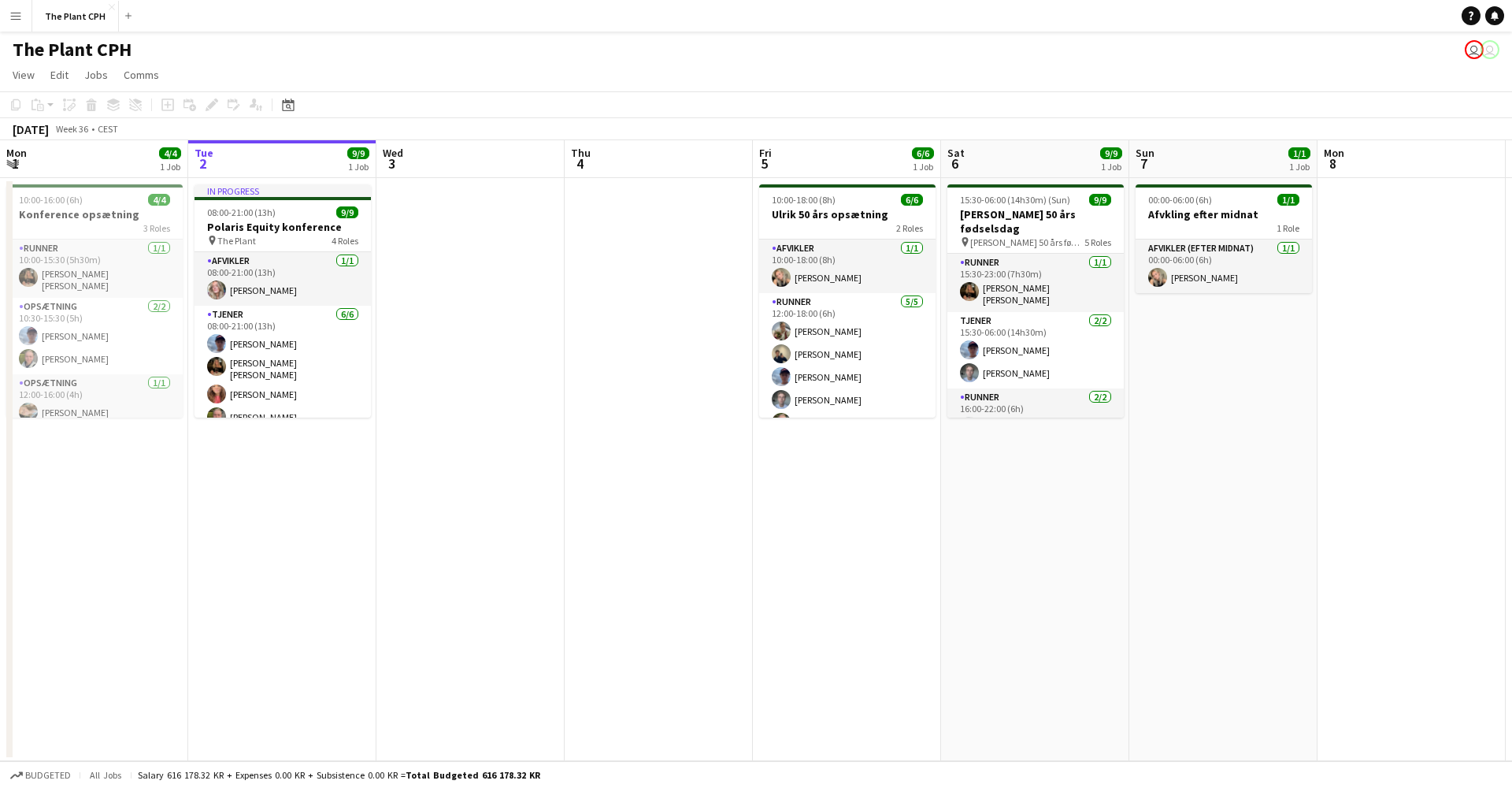
click at [475, 308] on app-date-cell at bounding box center [471, 470] width 189 height 583
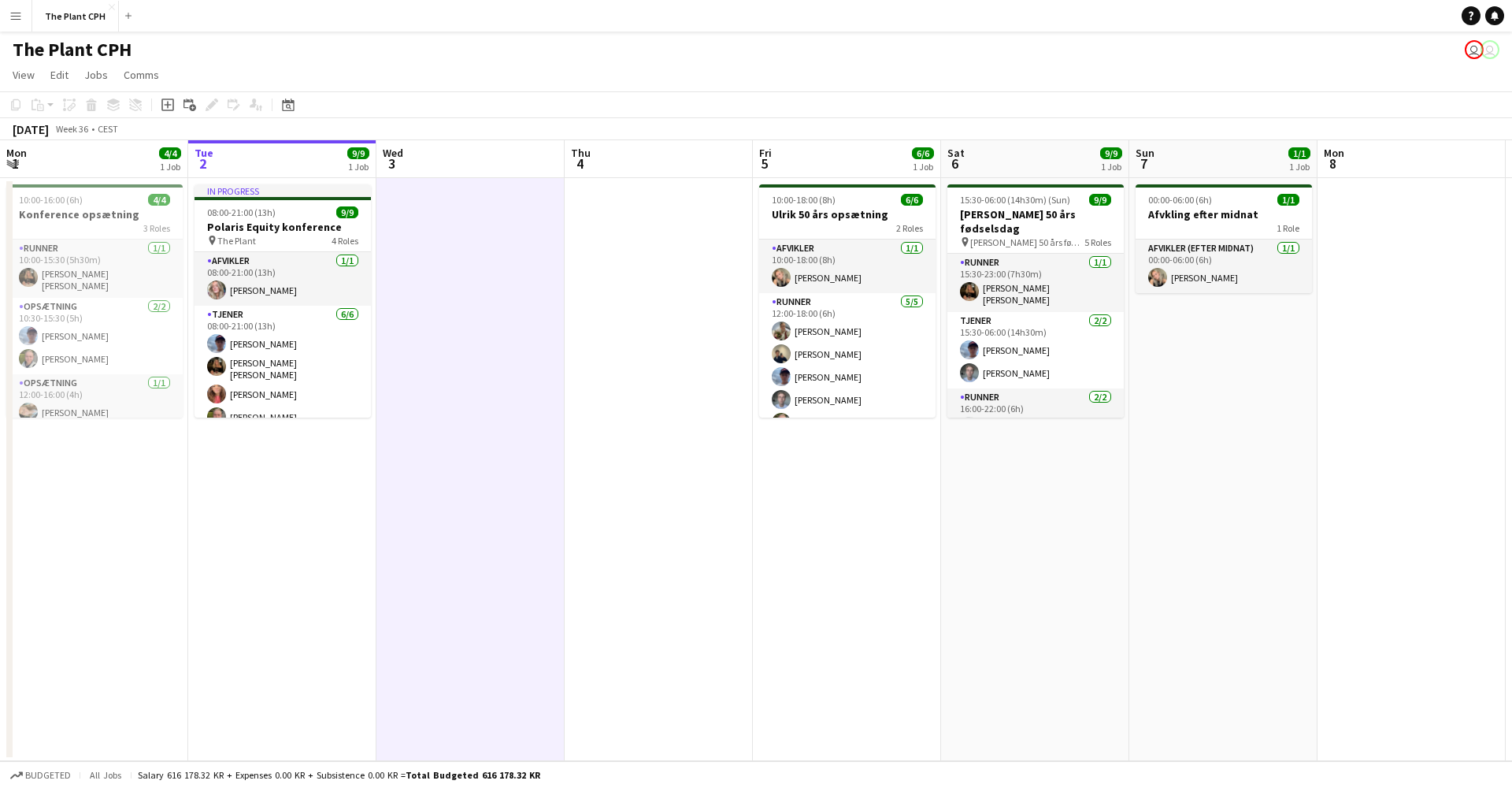
click at [449, 166] on app-board-header-date "Wed 3" at bounding box center [471, 159] width 189 height 38
click at [598, 205] on app-date-cell at bounding box center [659, 470] width 189 height 583
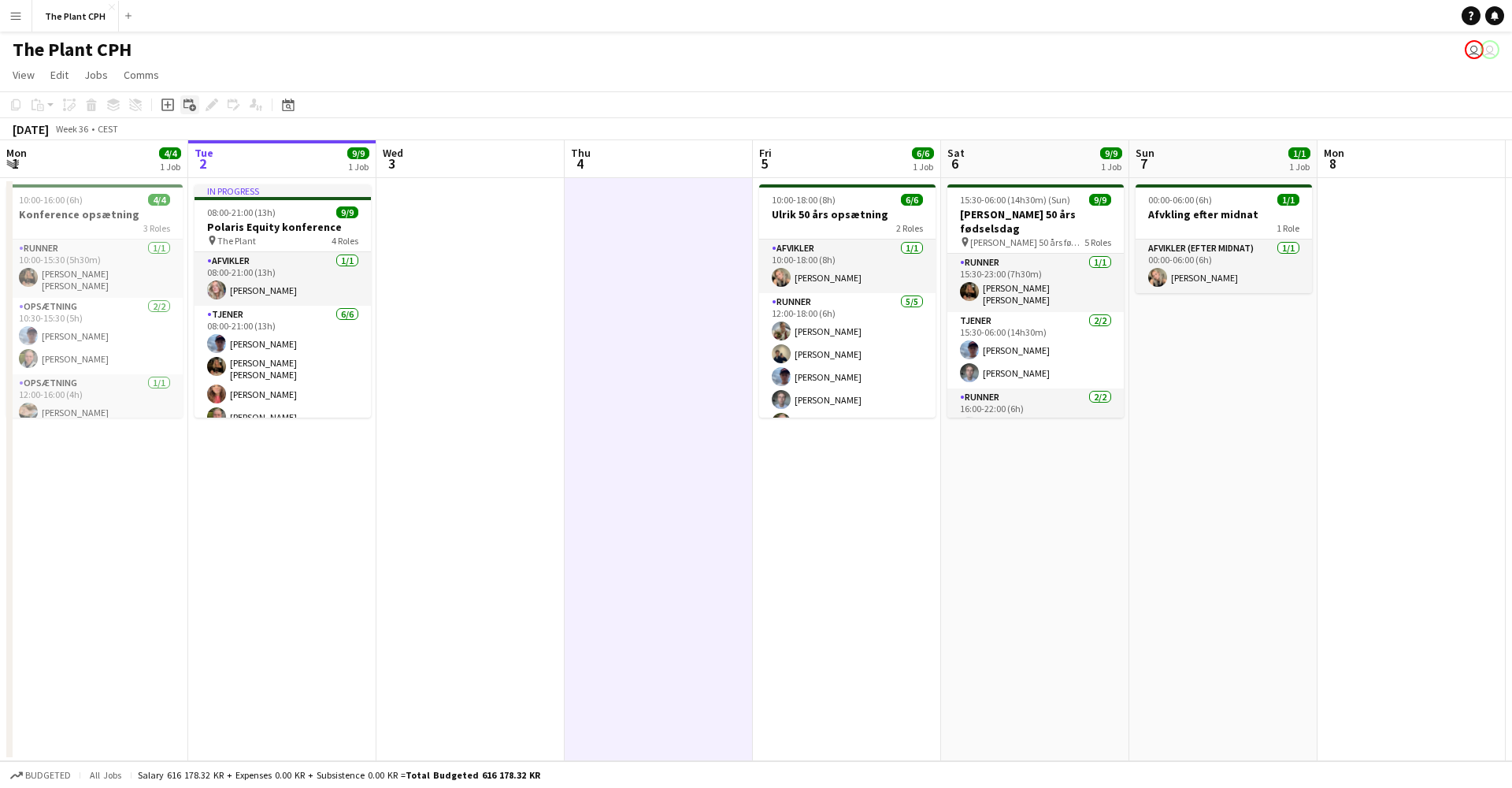
click at [187, 107] on icon at bounding box center [189, 103] width 10 height 10
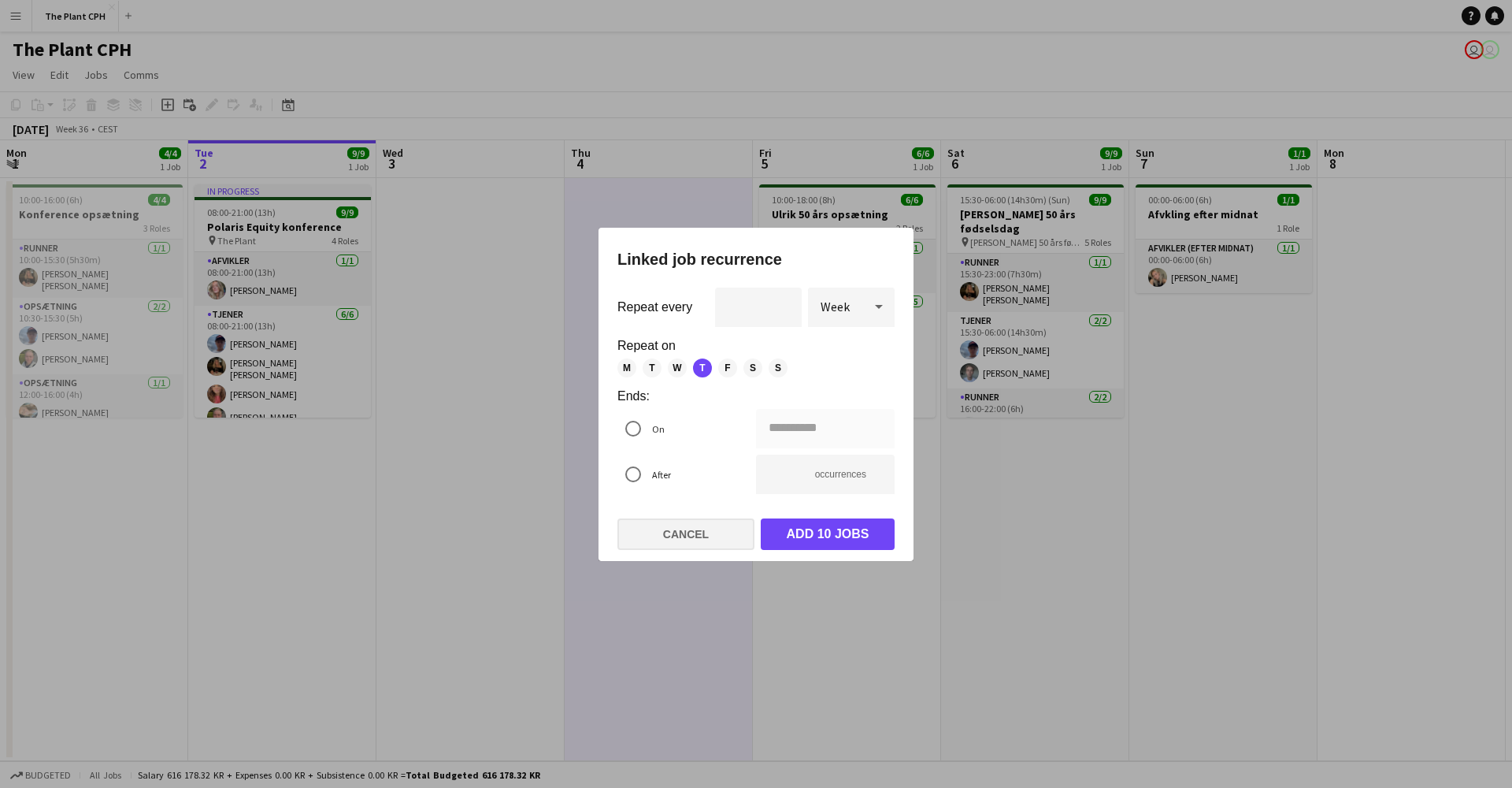
click at [730, 525] on button "Cancel" at bounding box center [685, 534] width 137 height 32
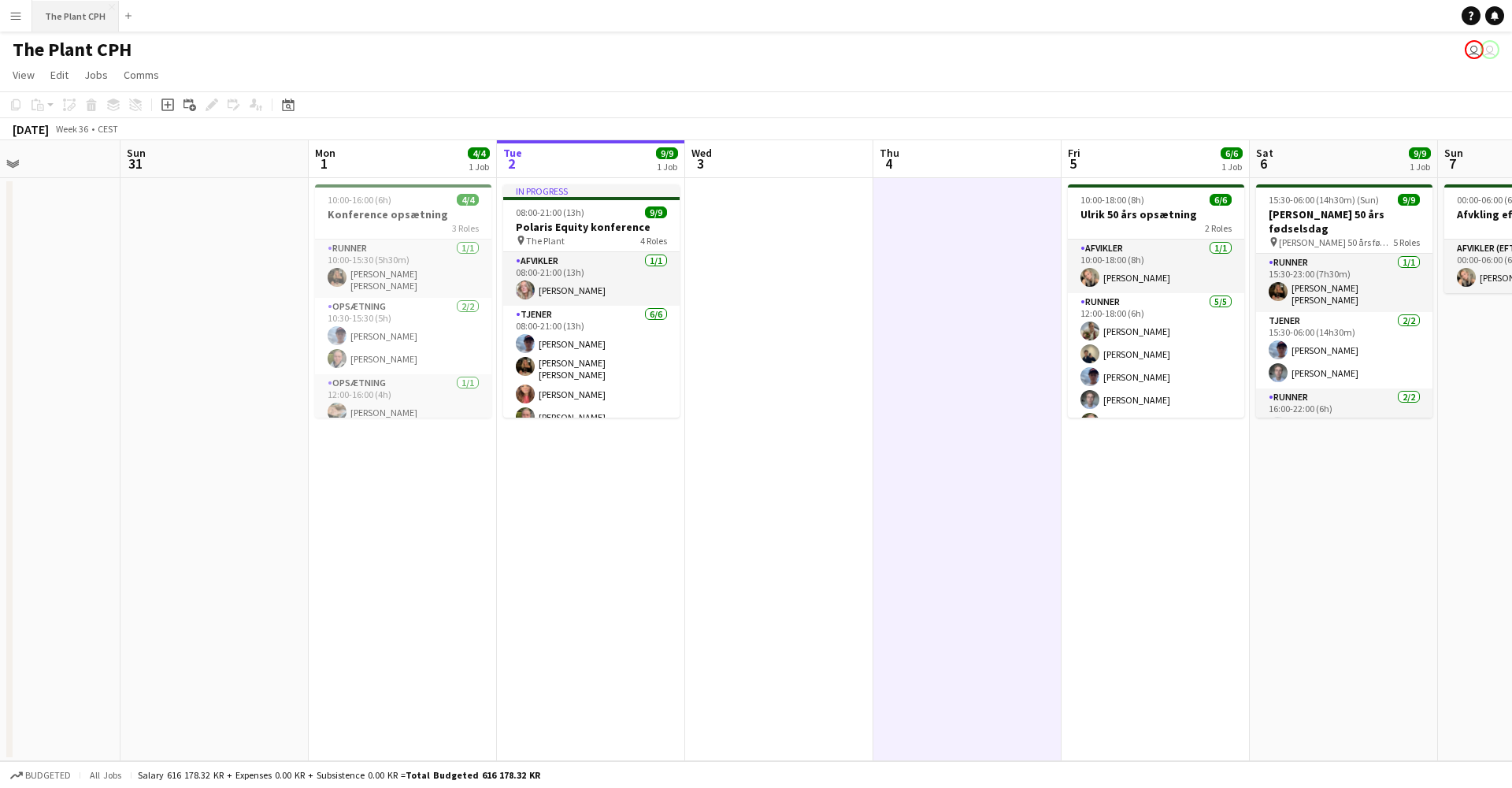
scroll to position [0, 436]
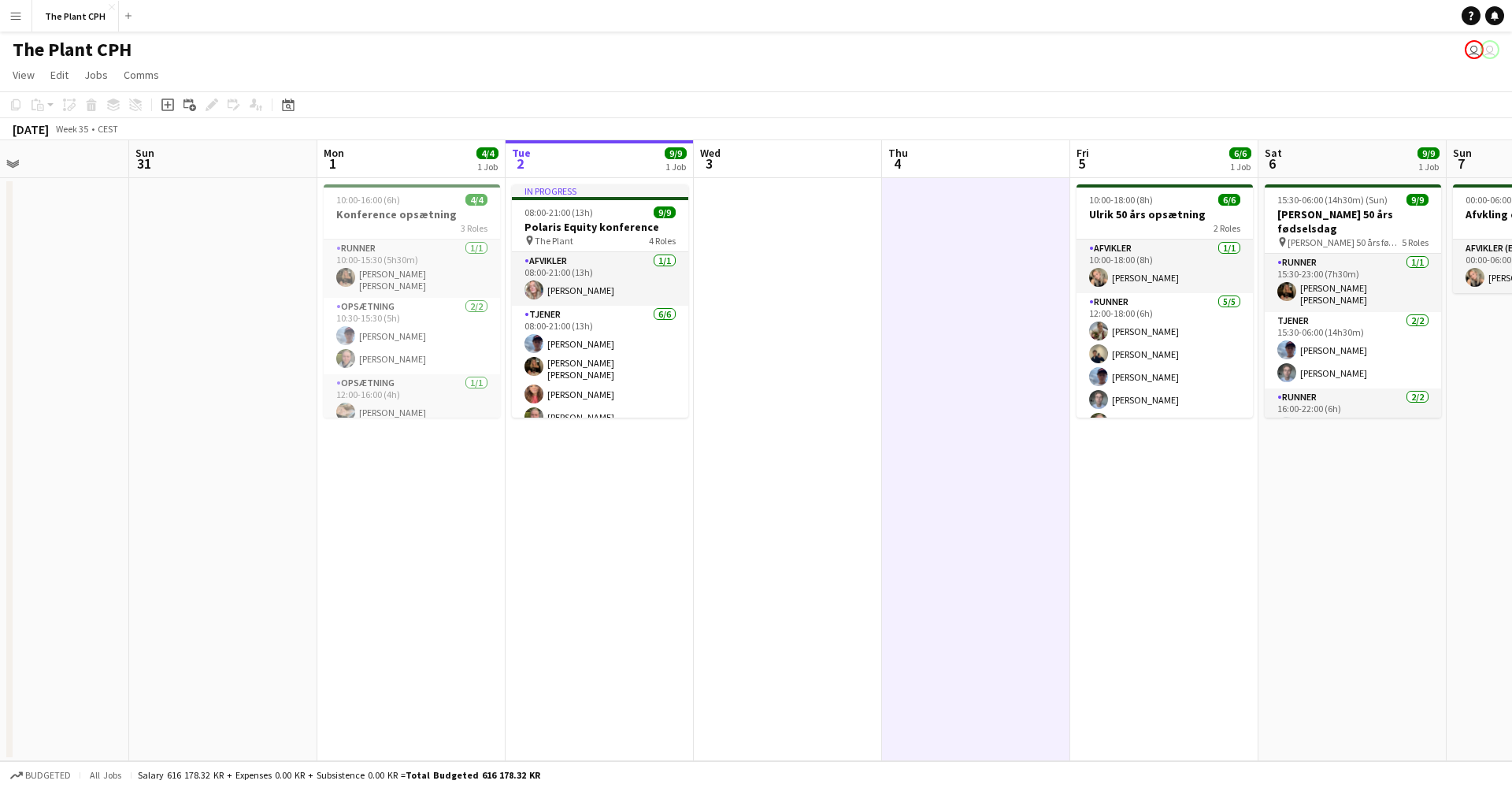
click at [20, 14] on app-icon "Menu" at bounding box center [16, 16] width 13 height 13
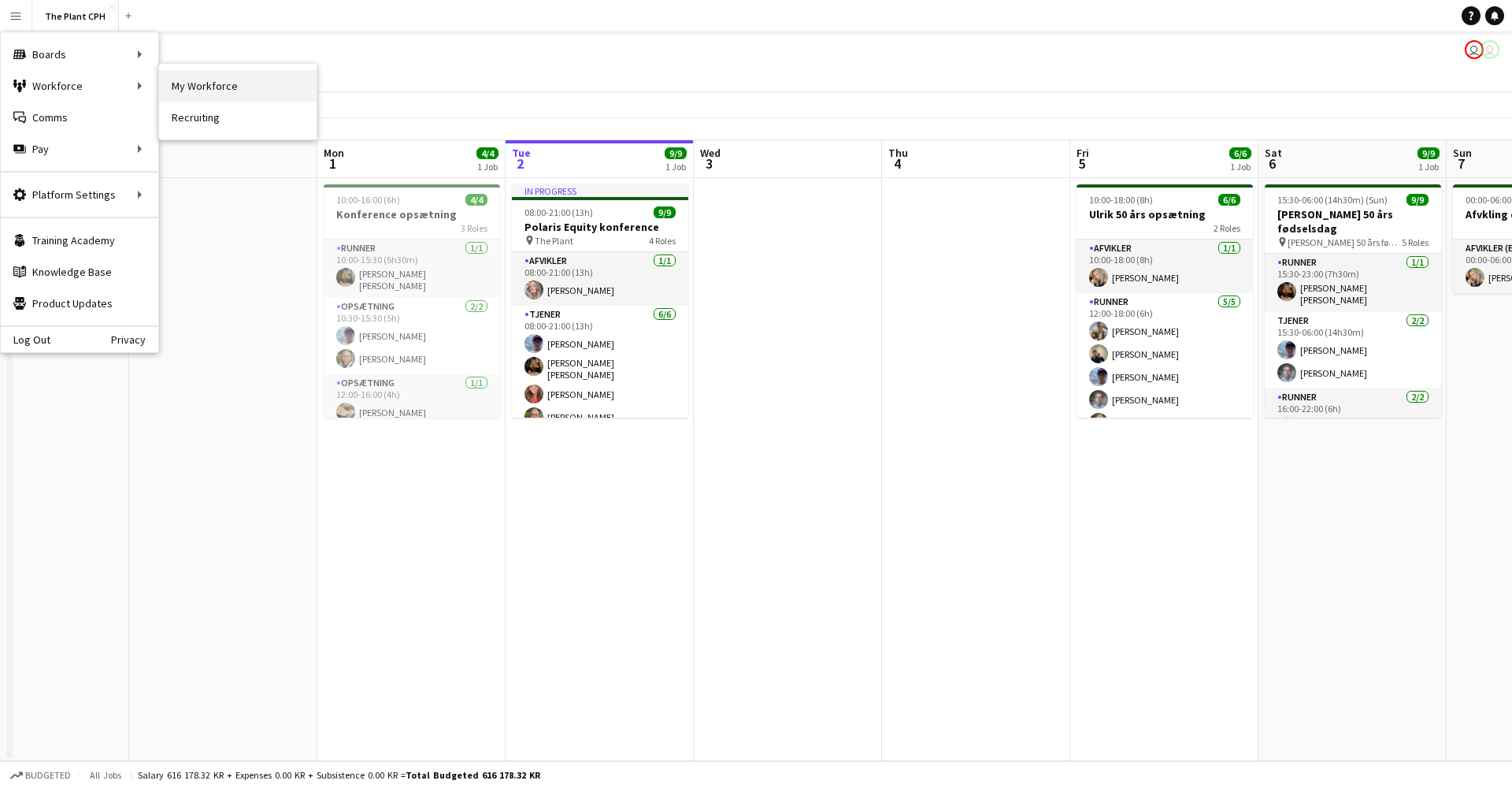
click at [199, 84] on link "My Workforce" at bounding box center [238, 86] width 158 height 32
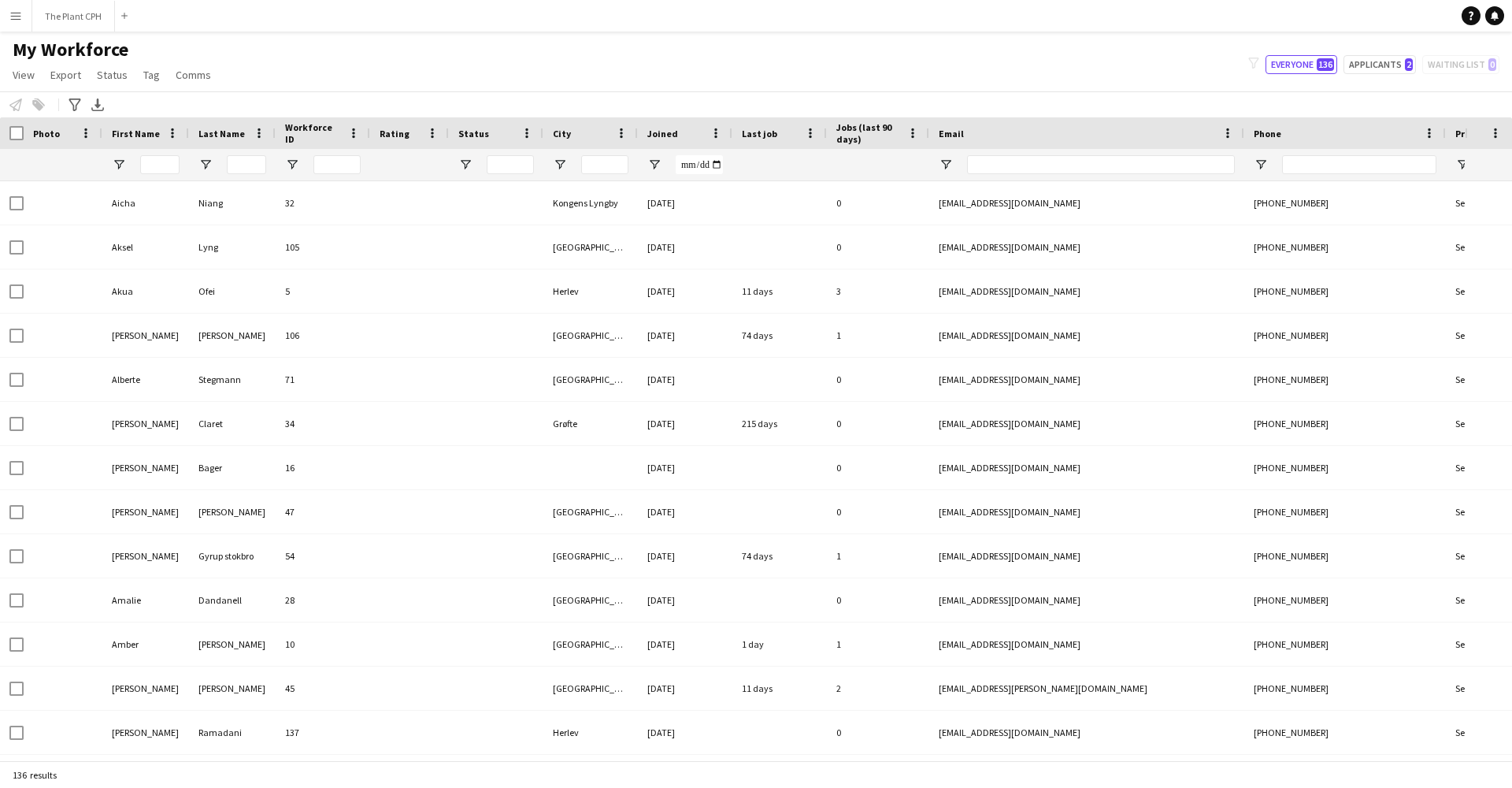
type input "**********"
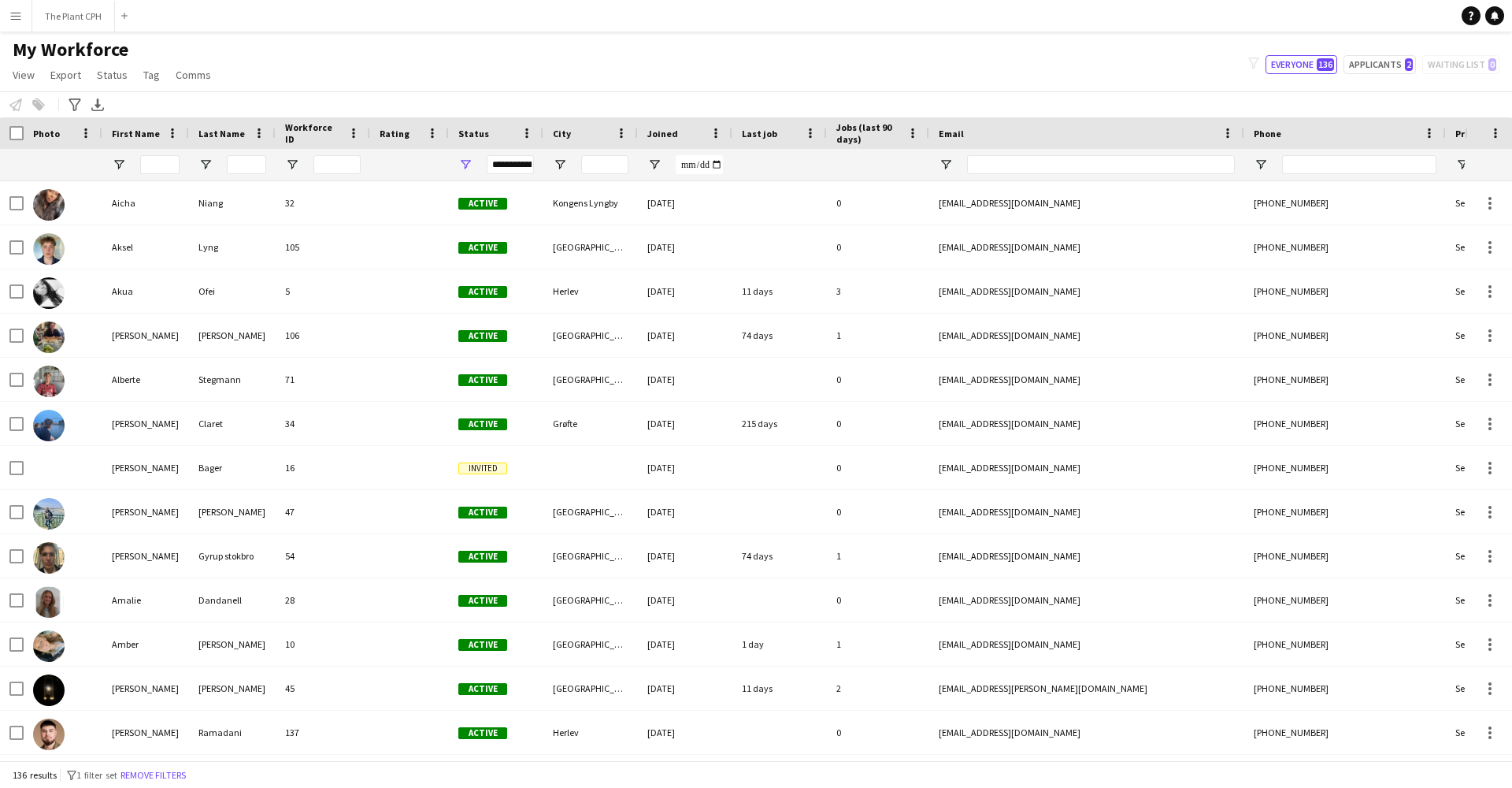
click at [20, 20] on app-icon "Menu" at bounding box center [16, 16] width 13 height 13
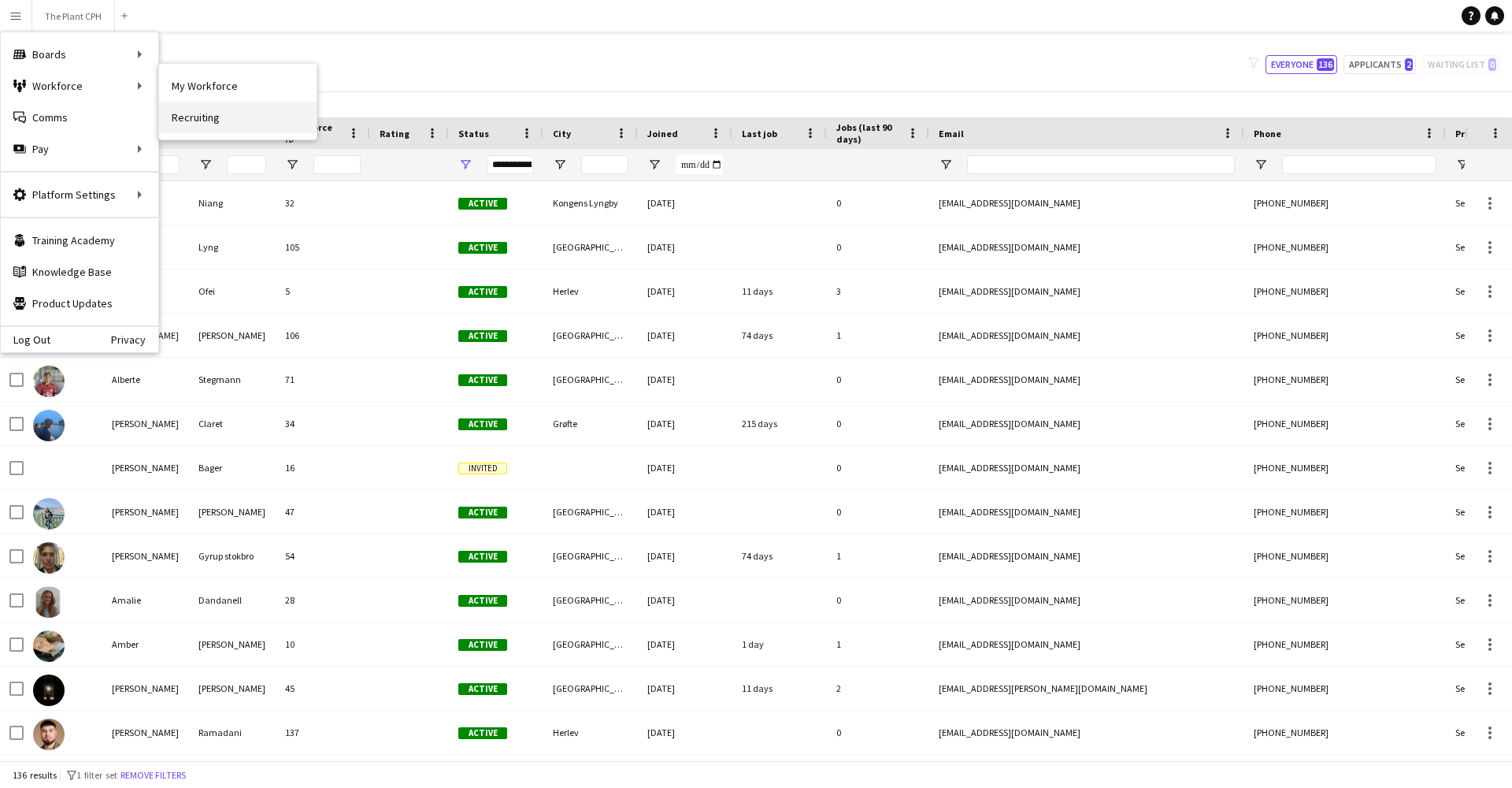
click at [190, 109] on link "Recruiting" at bounding box center [238, 117] width 158 height 32
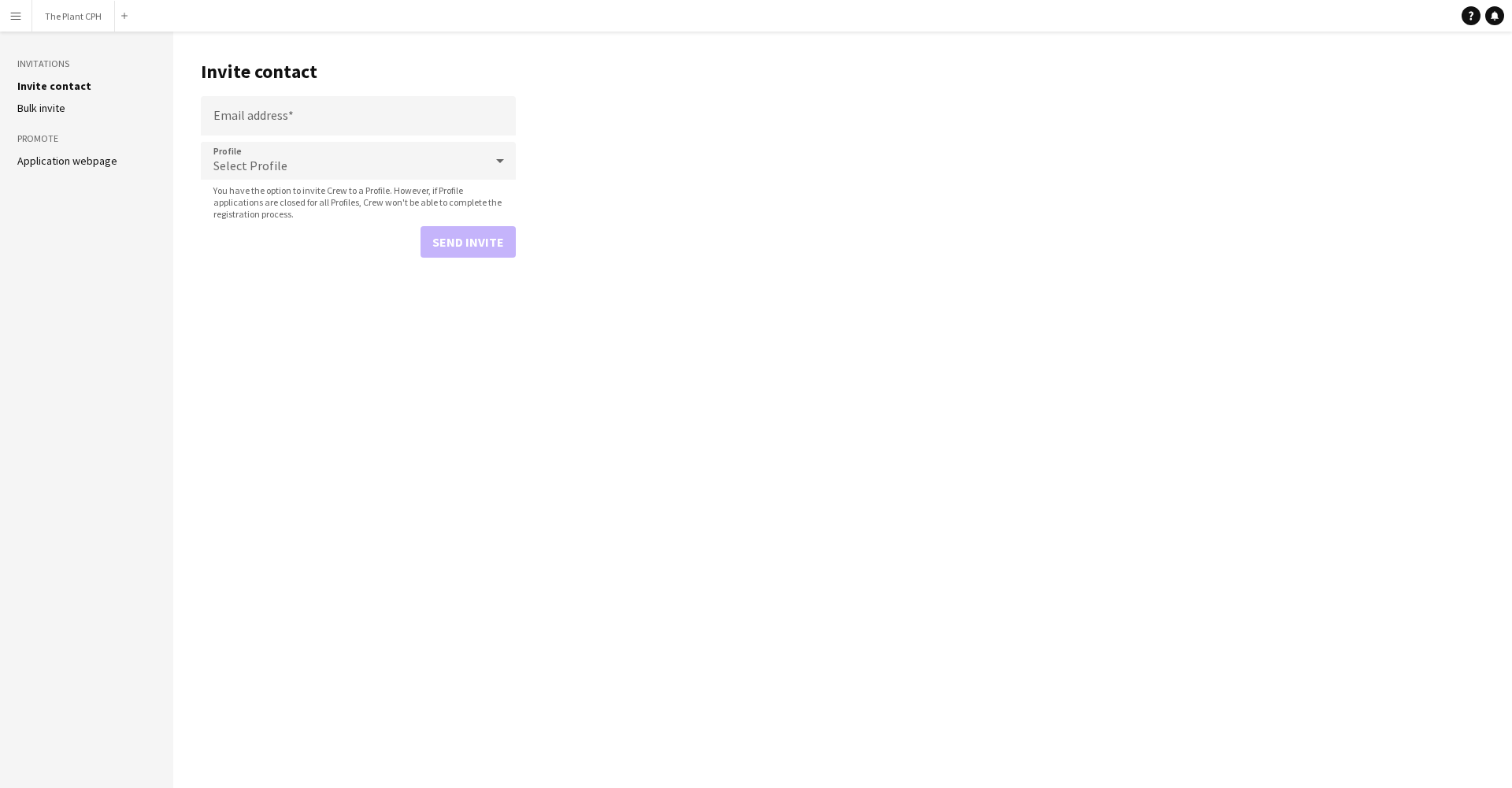
click at [38, 104] on link "Bulk invite" at bounding box center [41, 108] width 48 height 14
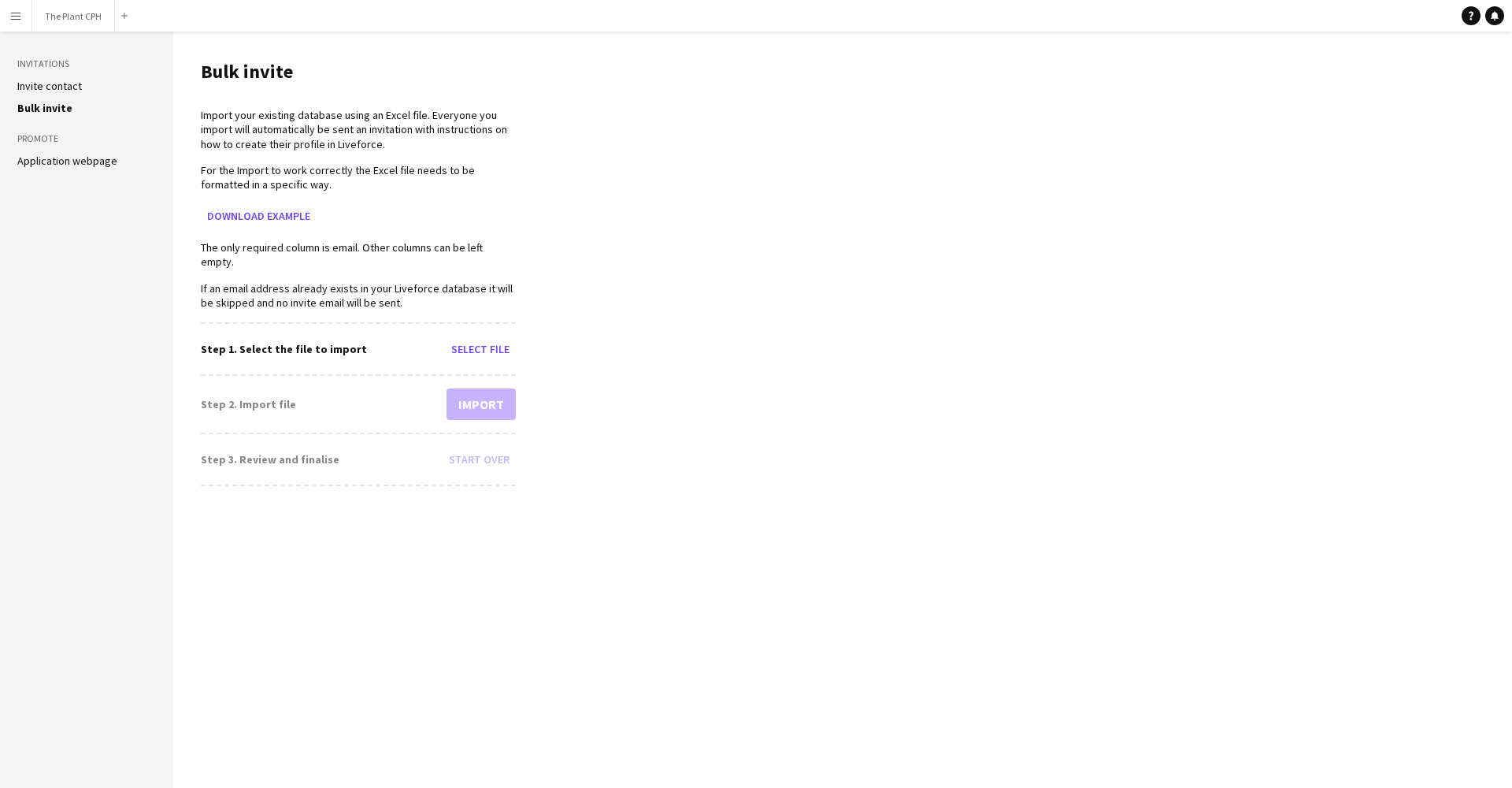
click at [71, 88] on link "Invite contact" at bounding box center [50, 86] width 65 height 14
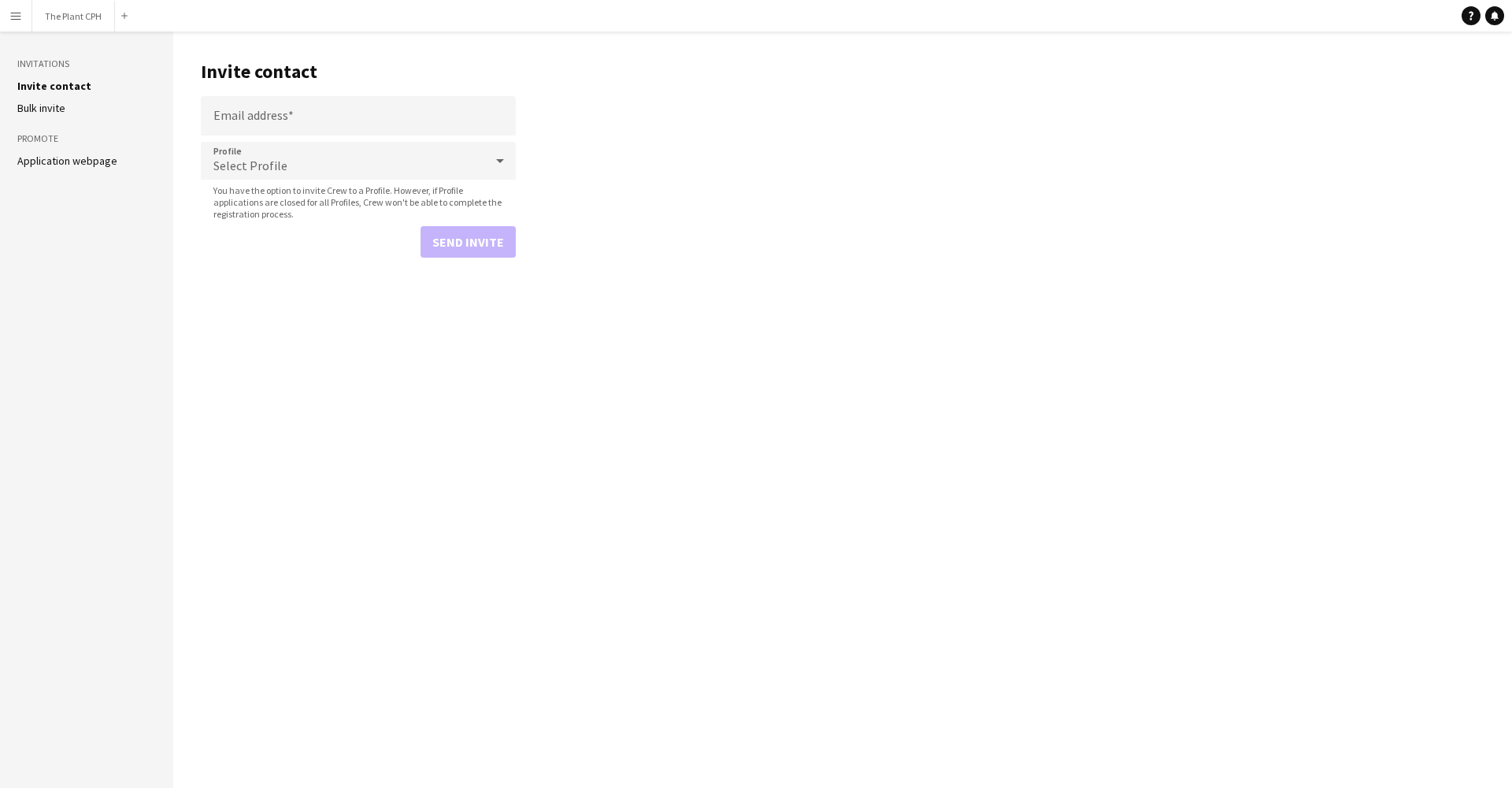
click at [59, 59] on h3 "Invitations" at bounding box center [86, 64] width 139 height 14
click at [58, 65] on h3 "Invitations" at bounding box center [86, 64] width 139 height 14
click at [23, 14] on button "Menu" at bounding box center [16, 16] width 32 height 32
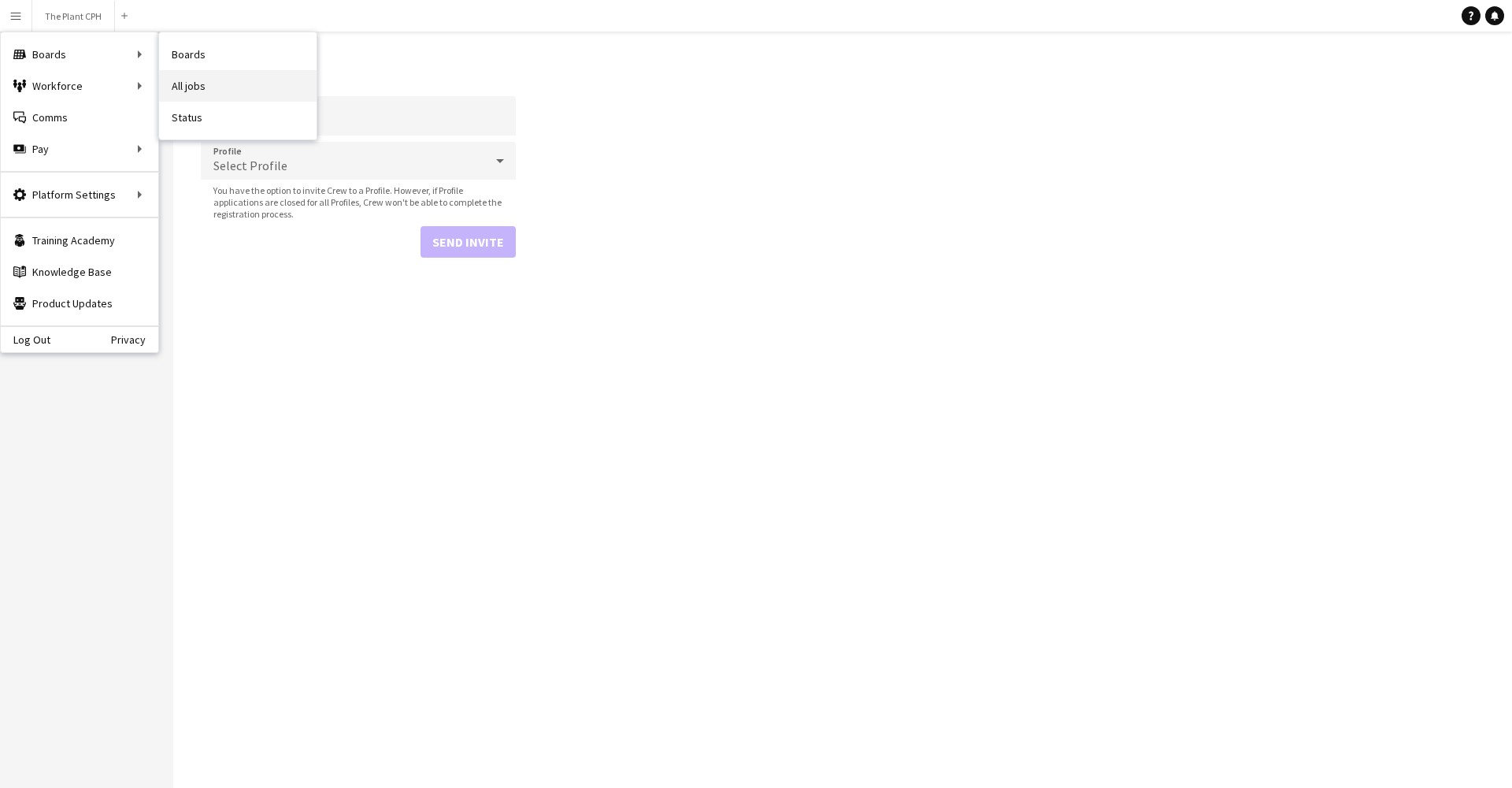
click at [244, 78] on link "All jobs" at bounding box center [238, 86] width 158 height 32
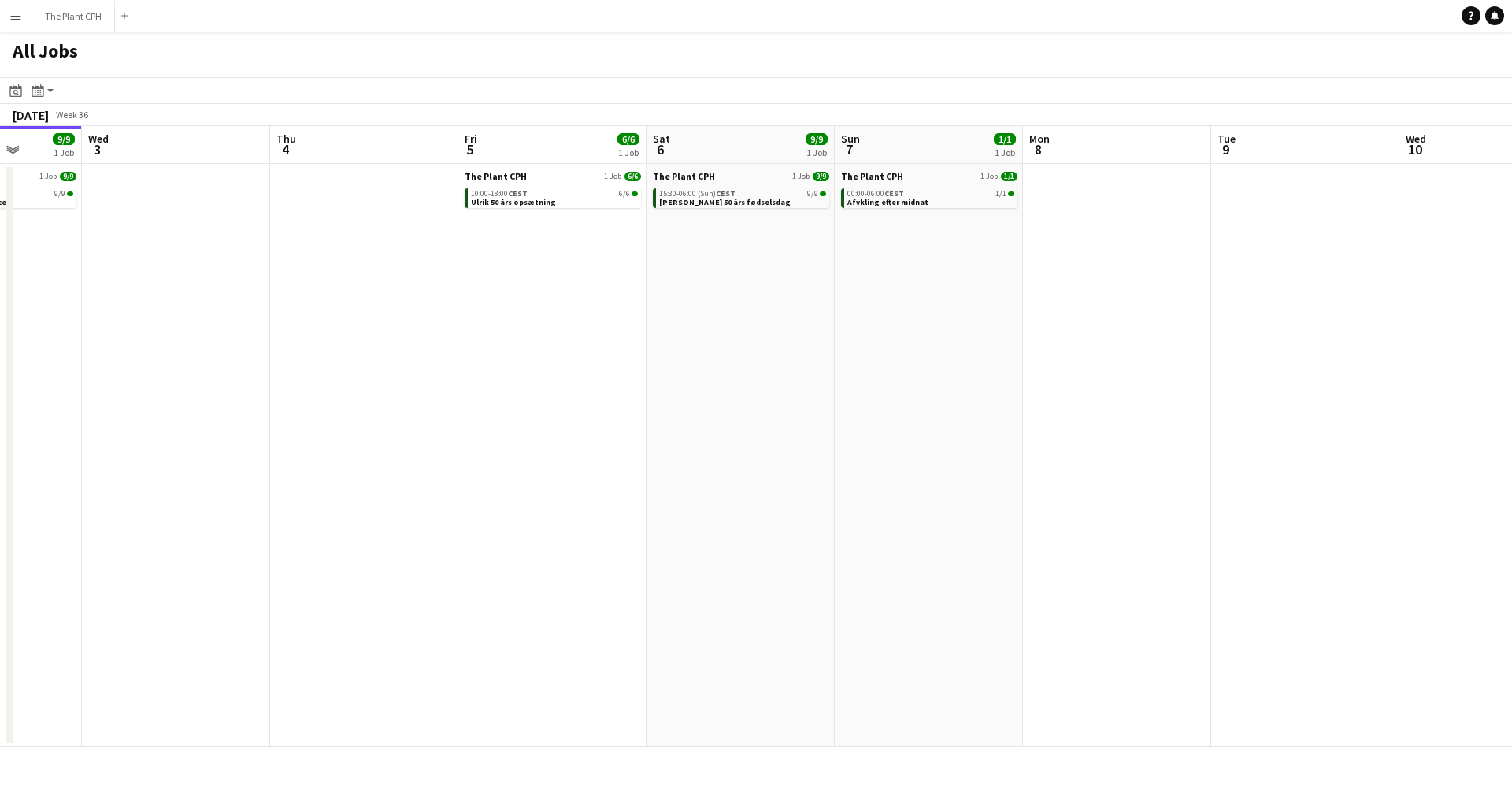
click at [14, 19] on app-icon "Menu" at bounding box center [16, 16] width 13 height 13
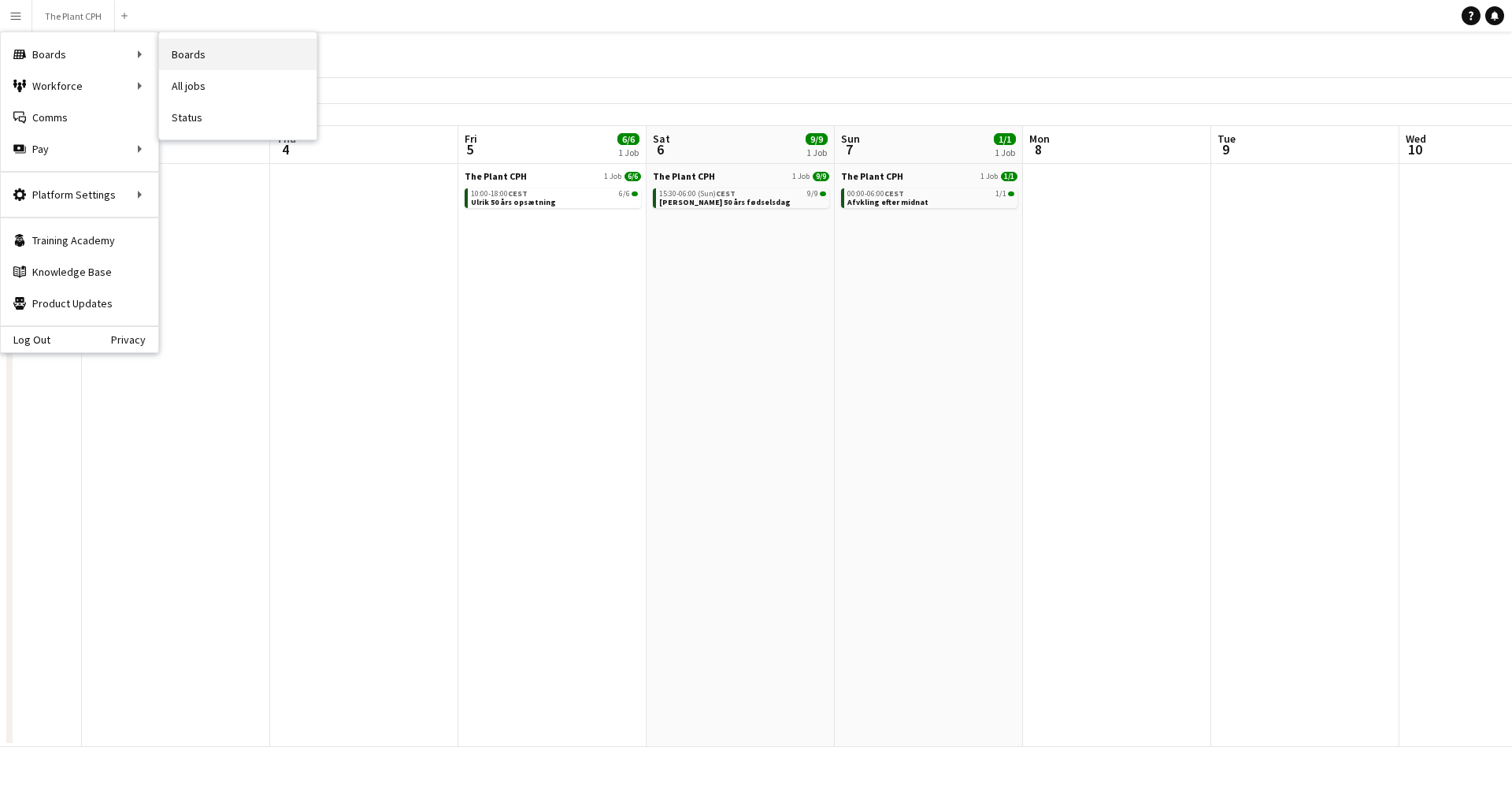
click at [223, 60] on link "Boards" at bounding box center [238, 55] width 158 height 32
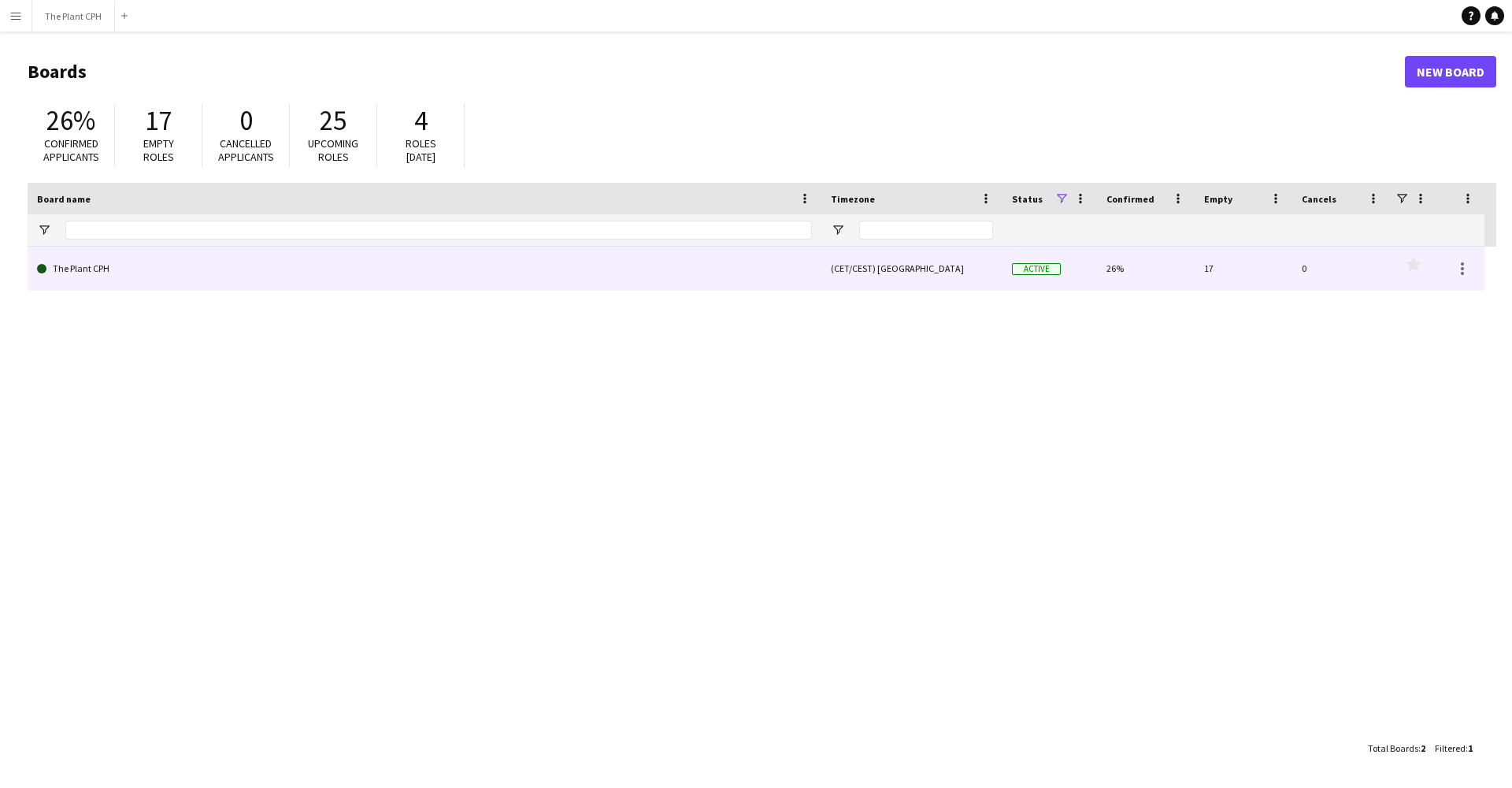
click at [91, 274] on link "The Plant CPH" at bounding box center [425, 269] width 775 height 44
